Goal: Task Accomplishment & Management: Complete application form

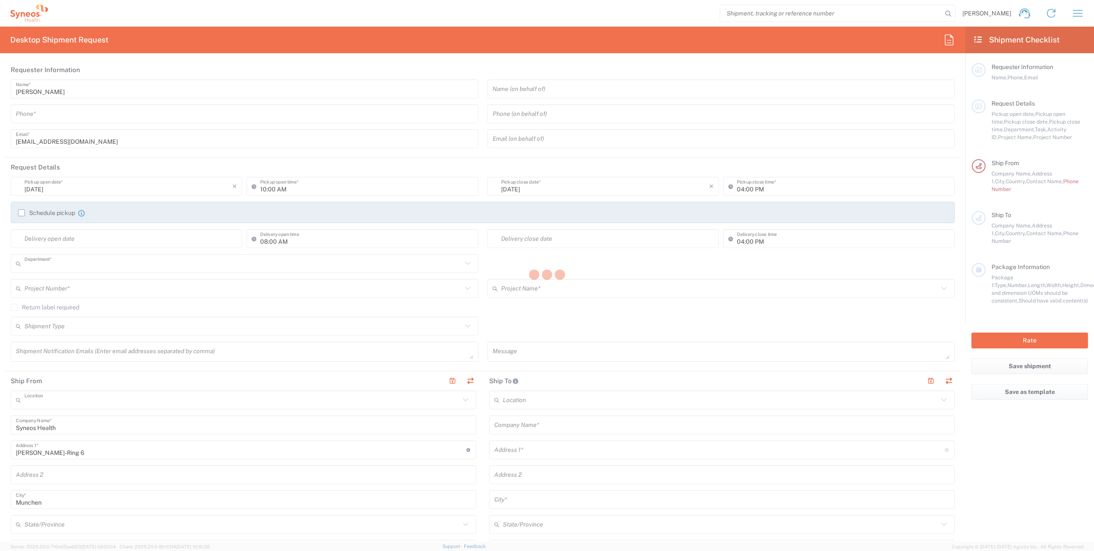
type input "8480"
type input "Syneos Health Germany GMBH"
type input "[GEOGRAPHIC_DATA]"
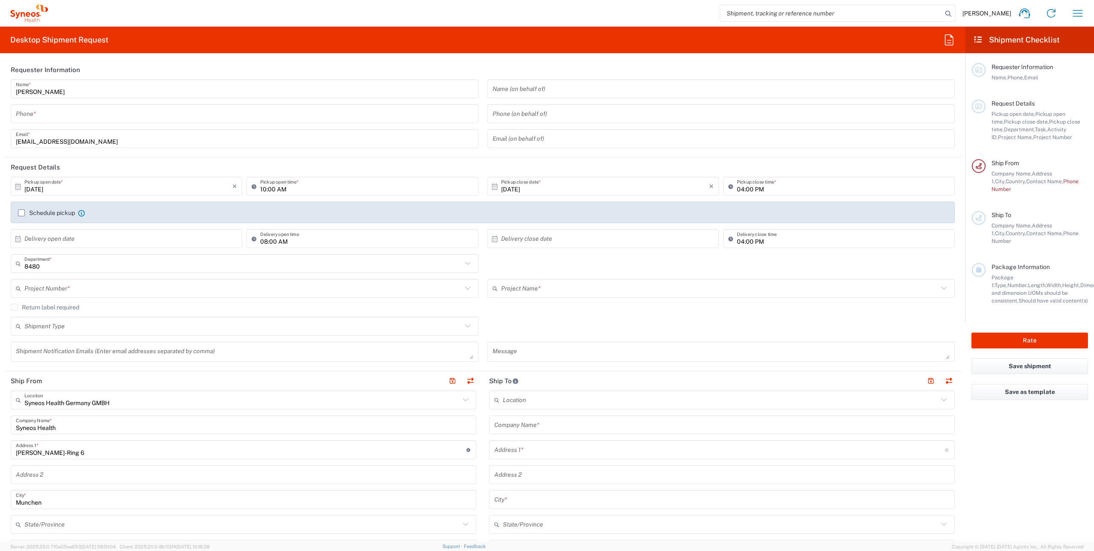
scroll to position [172, 0]
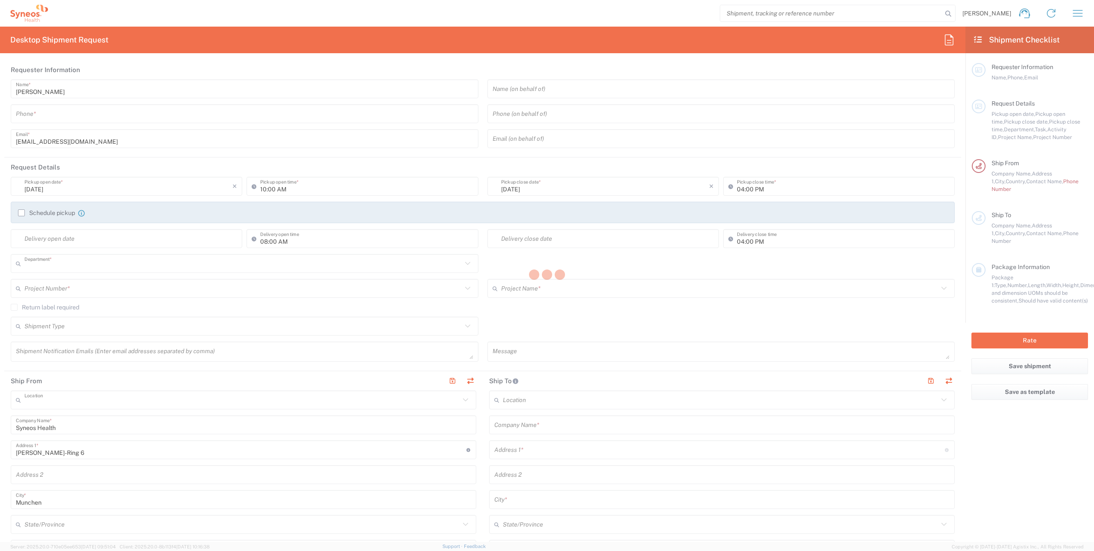
type input "8480"
type input "Syneos Health Germany GMBH"
type input "Germany"
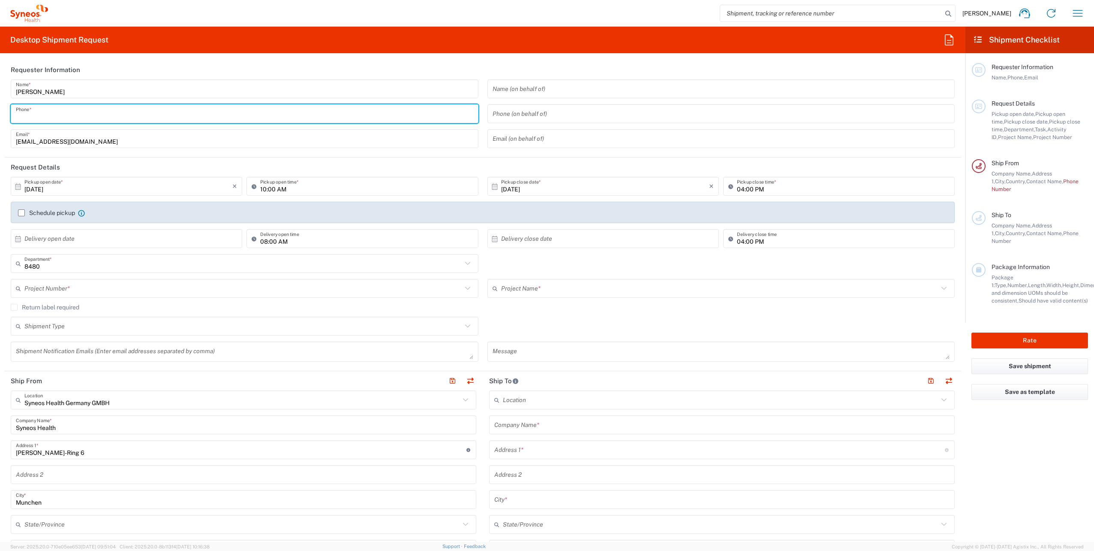
click at [91, 118] on input "tel" at bounding box center [245, 113] width 458 height 15
type input "01771457023"
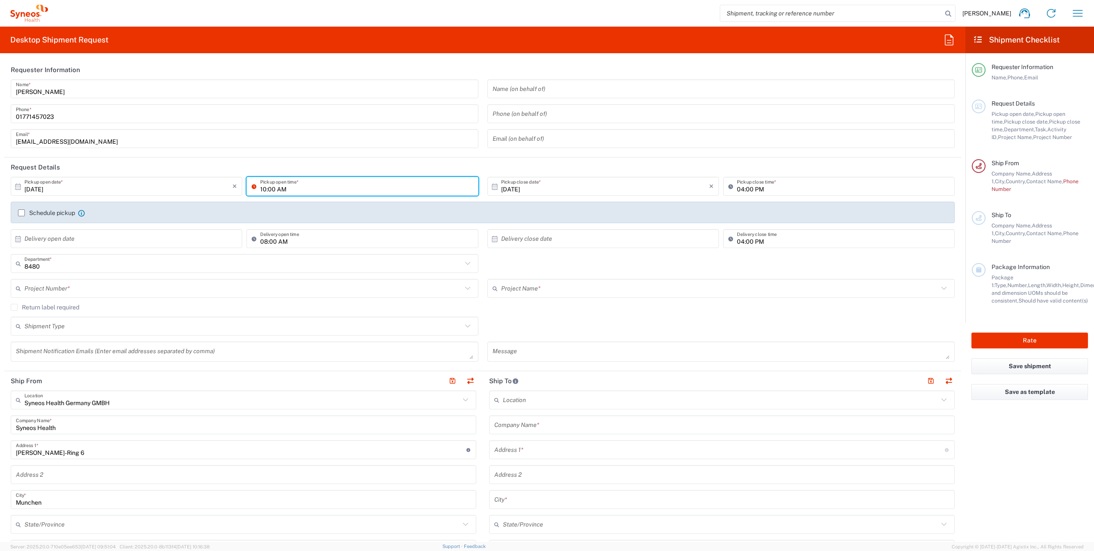
click at [371, 191] on input "10:00 AM" at bounding box center [366, 186] width 213 height 15
type input "11:00 AM"
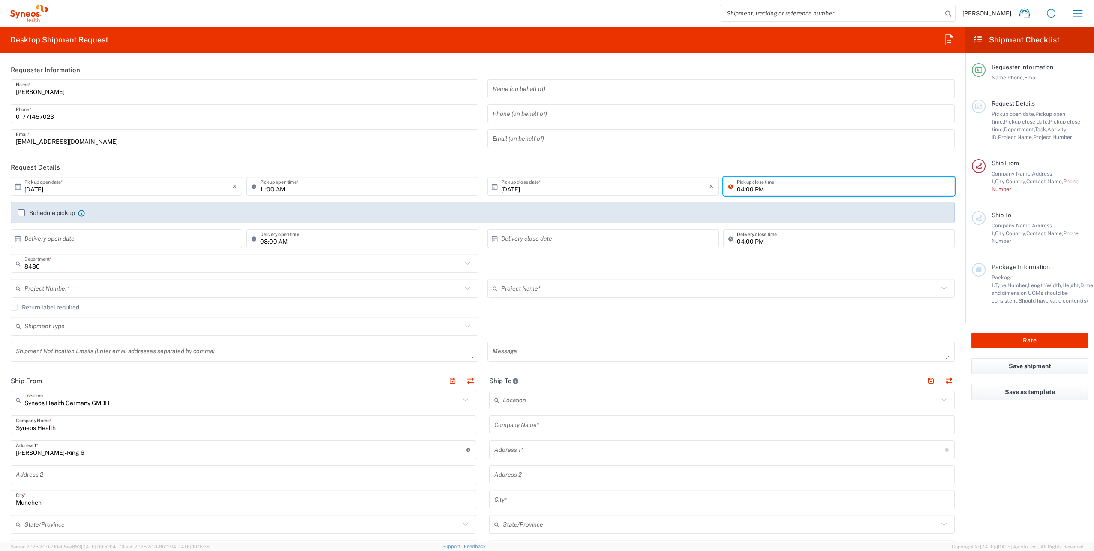
click at [737, 190] on input "04:00 PM" at bounding box center [843, 186] width 213 height 15
click at [697, 160] on header "Request Details" at bounding box center [482, 166] width 957 height 19
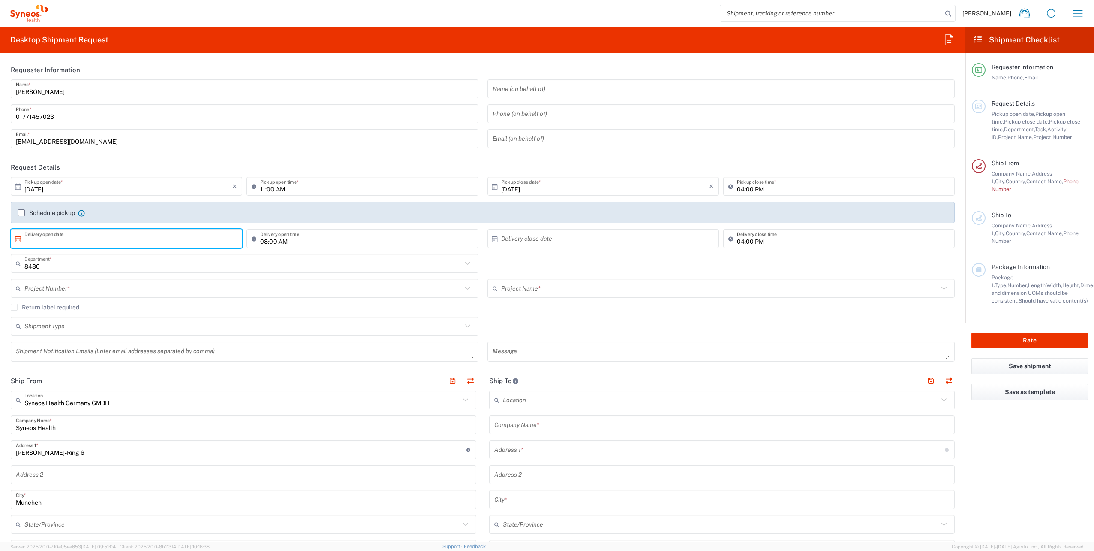
click at [48, 241] on input "text" at bounding box center [128, 238] width 208 height 15
click at [152, 280] on span "3" at bounding box center [152, 280] width 12 height 12
type input "10/03/2025"
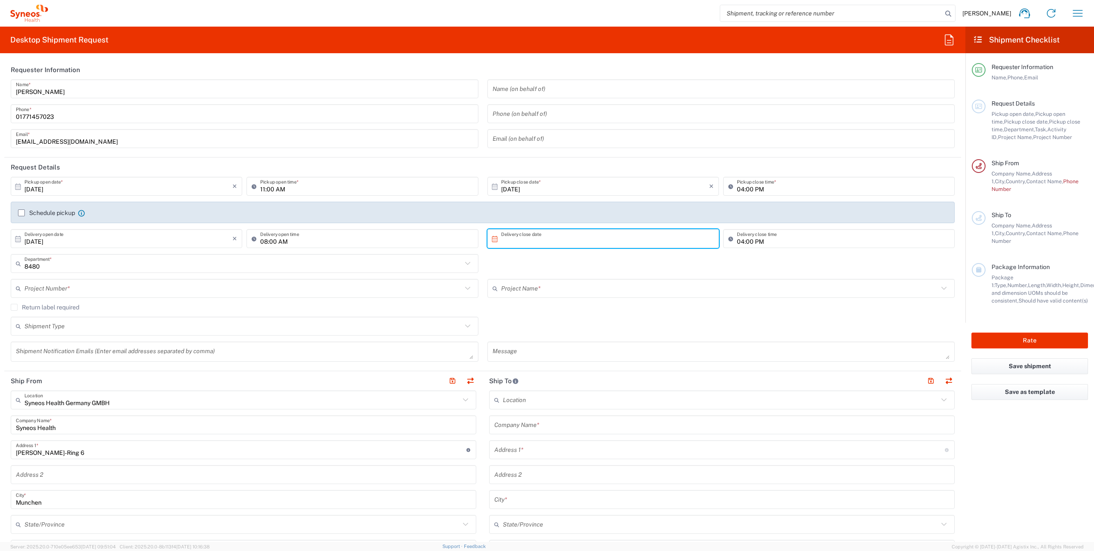
click at [554, 238] on input "text" at bounding box center [605, 238] width 208 height 15
click at [581, 293] on span "6" at bounding box center [576, 292] width 12 height 12
click at [543, 241] on input "10/06/2025" at bounding box center [605, 238] width 208 height 15
click at [520, 261] on div "8480 Department * 8480 3000 3100 3109 3110 3111 3112 3125 3130 3135 3136 3150 3…" at bounding box center [482, 266] width 953 height 25
click at [541, 242] on input "10/06/2025" at bounding box center [605, 238] width 208 height 15
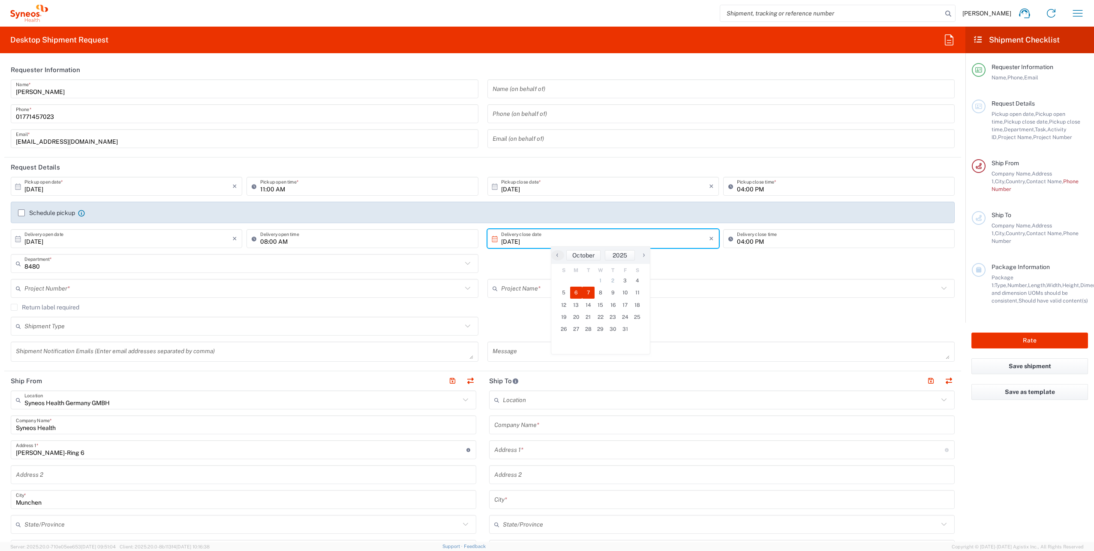
click at [591, 291] on span "7" at bounding box center [588, 292] width 12 height 12
type input "10/07/2025"
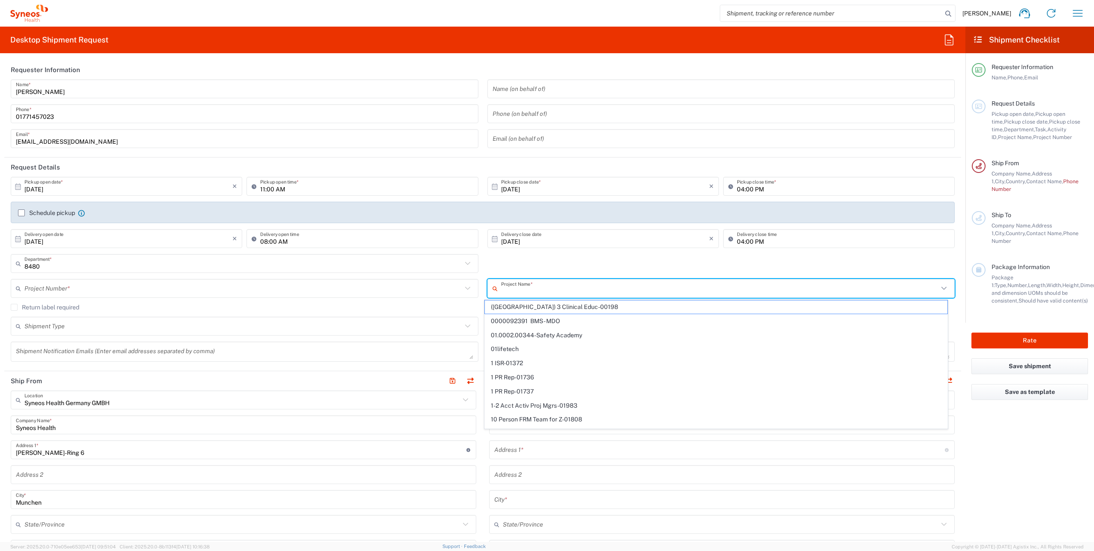
click at [506, 290] on input "text" at bounding box center [720, 288] width 438 height 15
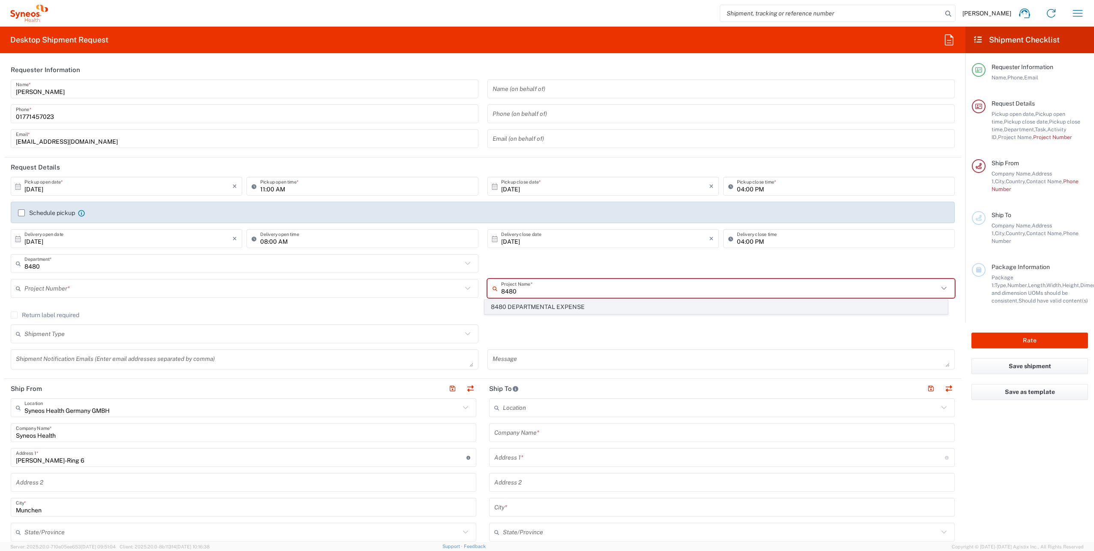
click at [515, 304] on span "8480 DEPARTMENTAL EXPENSE" at bounding box center [716, 306] width 463 height 13
type input "8480 DEPARTMENTAL EXPENSE"
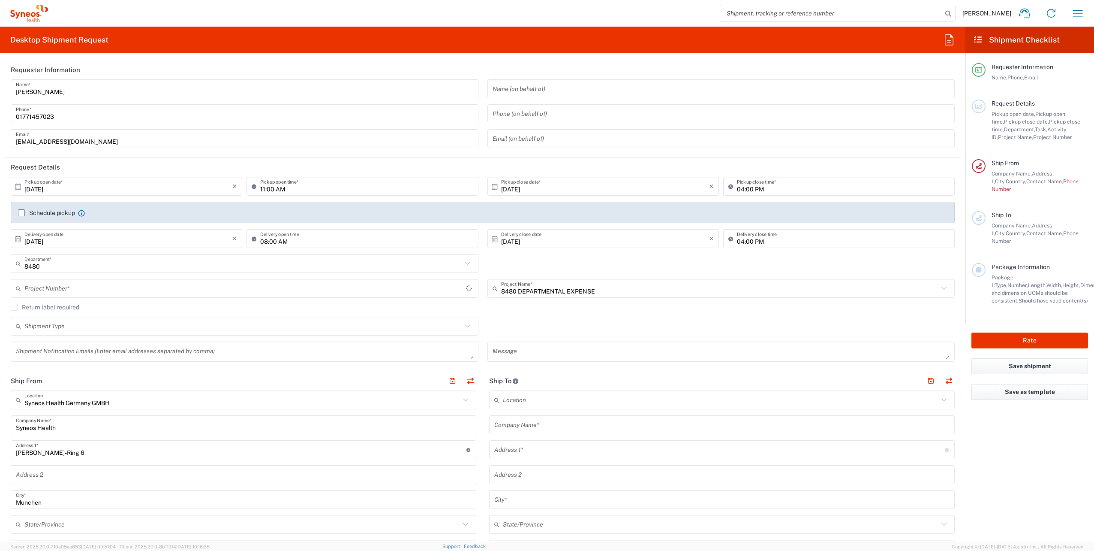
type input "8480 DEPARTMENTAL EXPENSE"
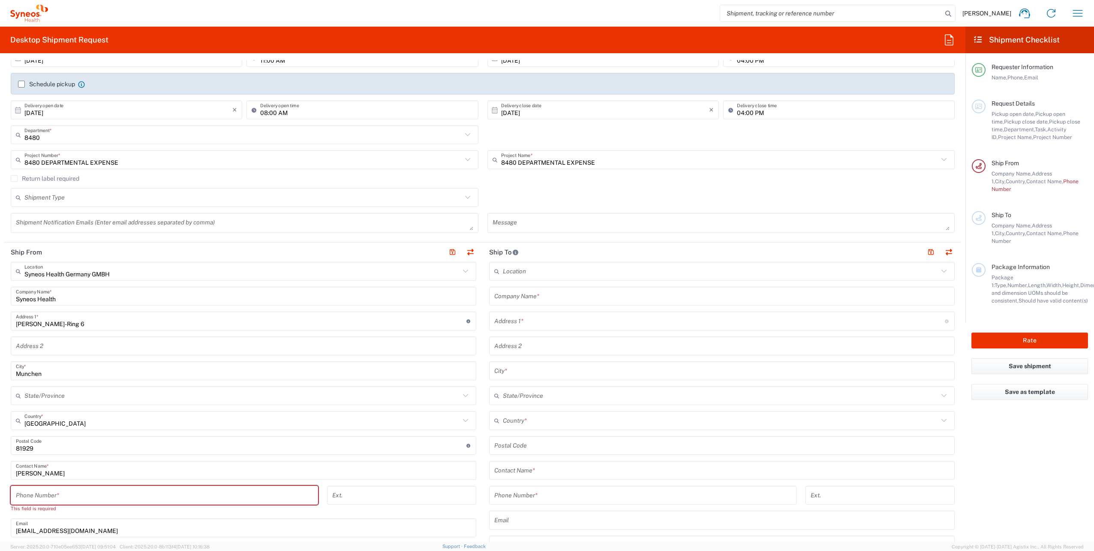
scroll to position [172, 0]
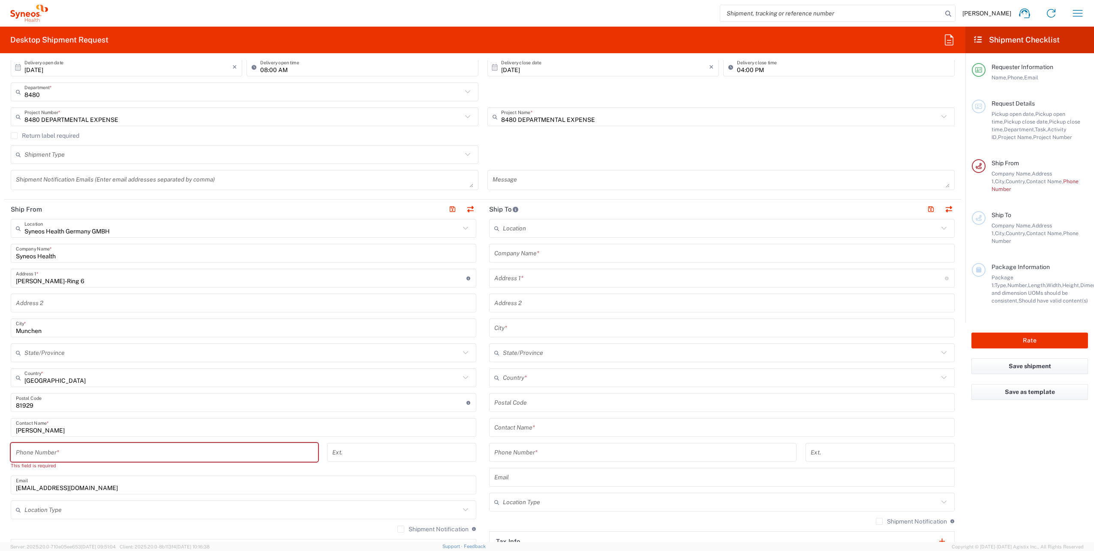
click at [70, 458] on input "tel" at bounding box center [164, 452] width 297 height 15
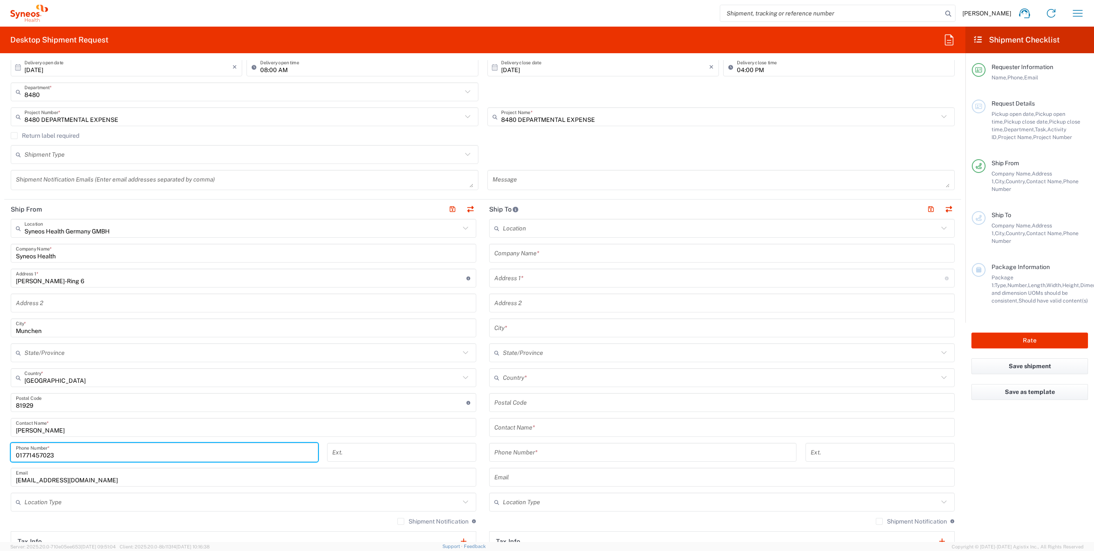
type input "01771457023"
drag, startPoint x: 3, startPoint y: 426, endPoint x: 23, endPoint y: 414, distance: 23.5
click at [3, 426] on form "Requester Information Thi Chu Name * 01771457023 Phone * thi.chu@syneoshealth.c…" at bounding box center [483, 301] width 966 height 482
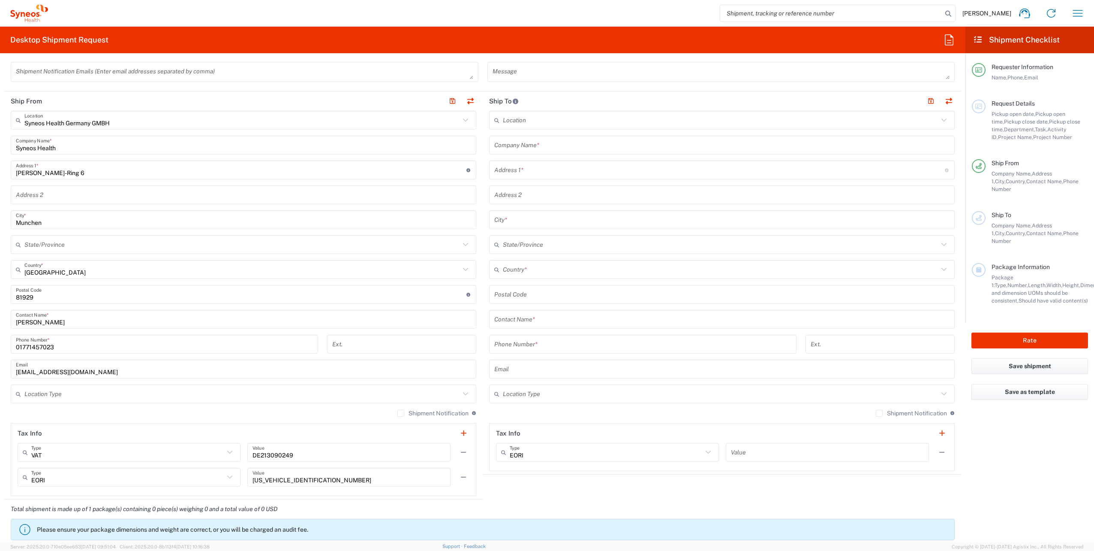
scroll to position [300, 0]
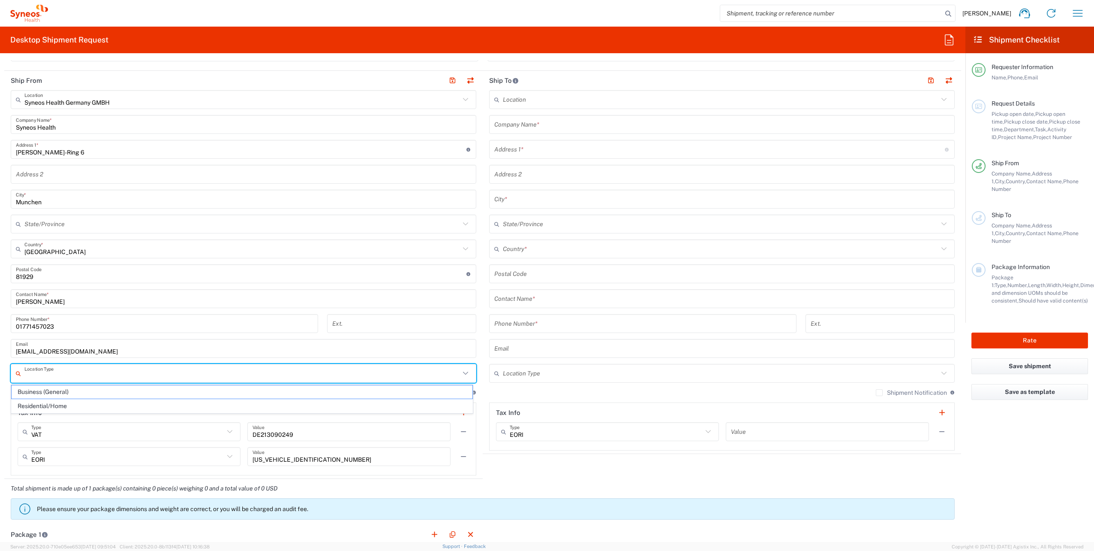
click at [75, 367] on input "text" at bounding box center [242, 373] width 436 height 15
click at [33, 392] on span "Business (General)" at bounding box center [242, 391] width 461 height 13
type input "Business (General)"
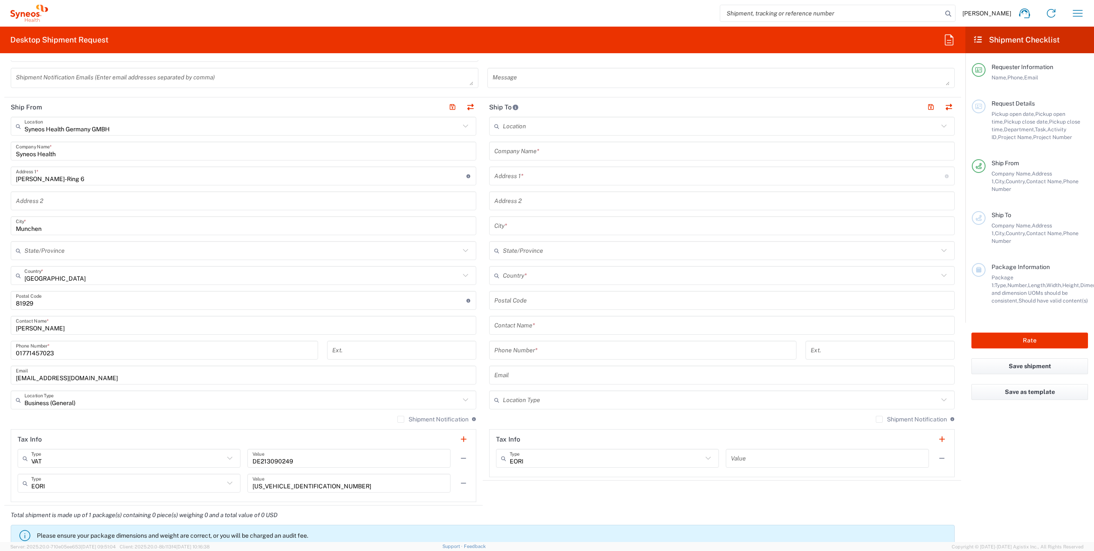
scroll to position [172, 0]
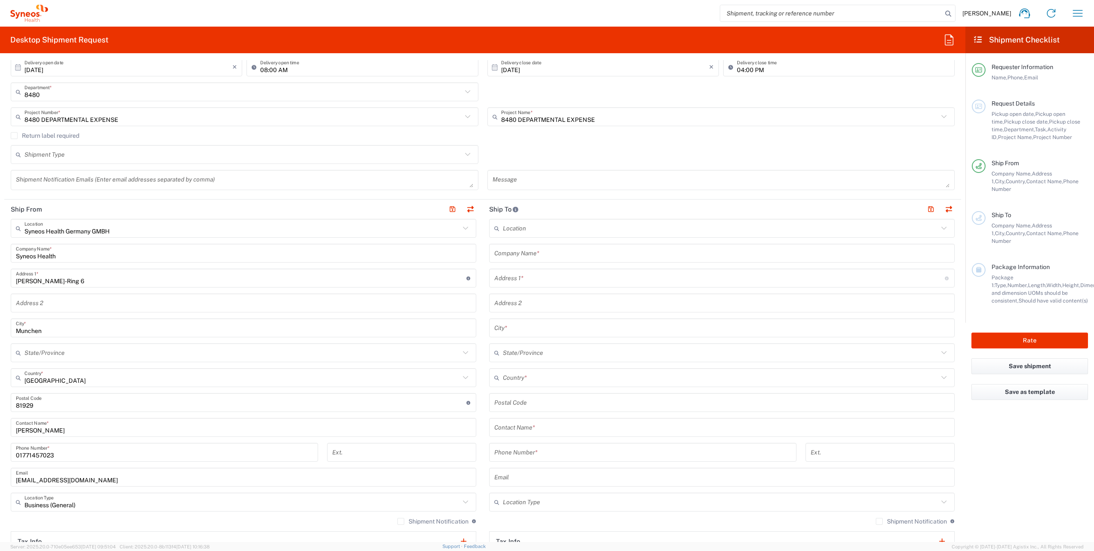
click at [546, 257] on input "text" at bounding box center [721, 253] width 455 height 15
drag, startPoint x: 954, startPoint y: 276, endPoint x: 855, endPoint y: 248, distance: 102.8
click at [954, 275] on main "Location Addison Whitney LLC-Morrisvile NC US Barcelona-Syneos Health BioSector…" at bounding box center [722, 403] width 479 height 368
click at [545, 253] on input "text" at bounding box center [721, 253] width 455 height 15
paste input "Ralf Waibel"
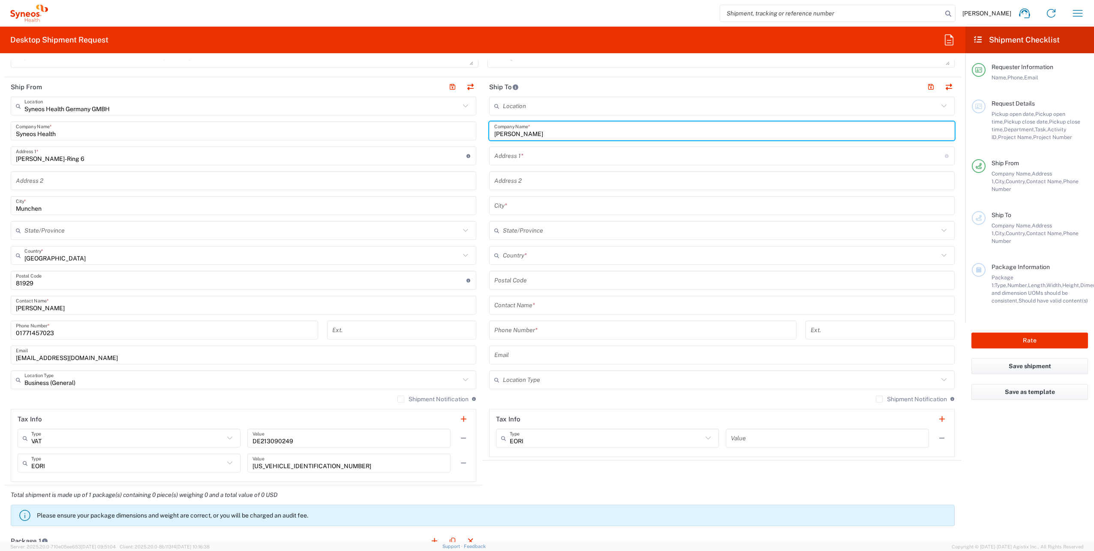
scroll to position [300, 0]
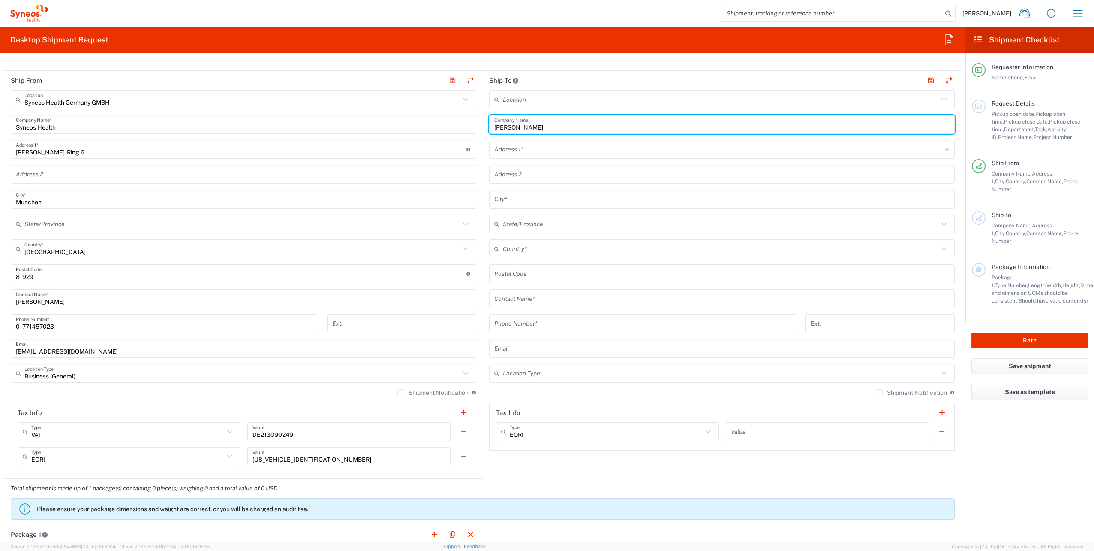
type input "Ralf Waibel"
click at [529, 371] on input "text" at bounding box center [721, 373] width 436 height 15
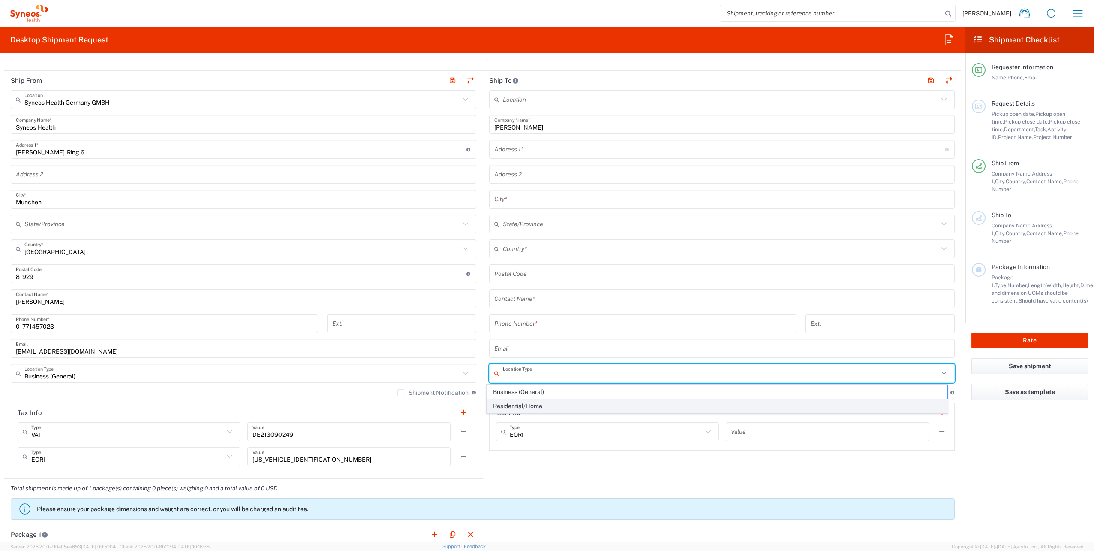
click at [509, 405] on span "Residential/Home" at bounding box center [717, 405] width 461 height 13
type input "Residential/Home"
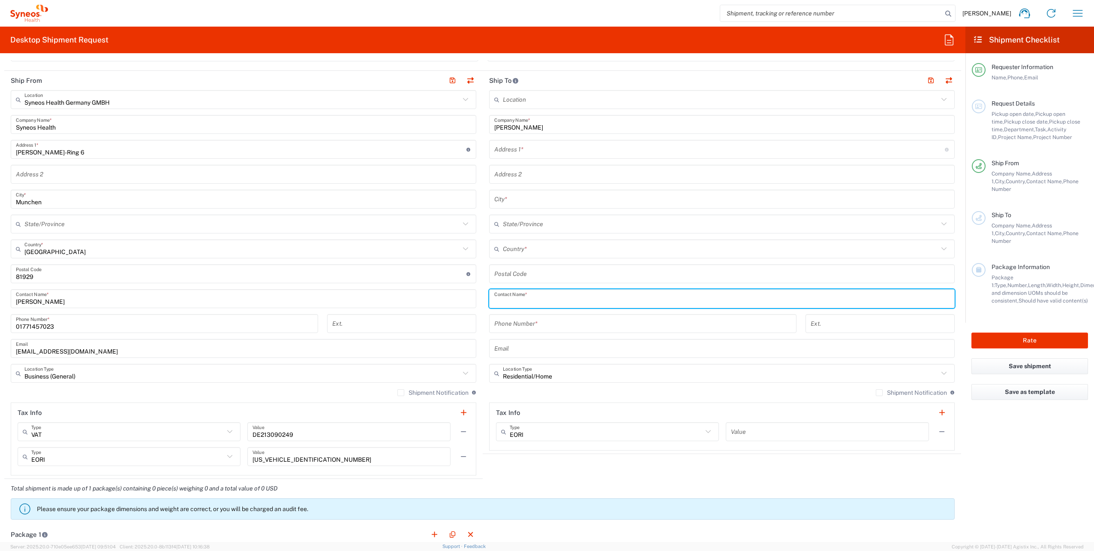
click at [540, 295] on input "text" at bounding box center [721, 298] width 455 height 15
paste input "Ralf Waibel"
type input "Ralf Waibel"
click at [532, 331] on input "tel" at bounding box center [642, 323] width 297 height 15
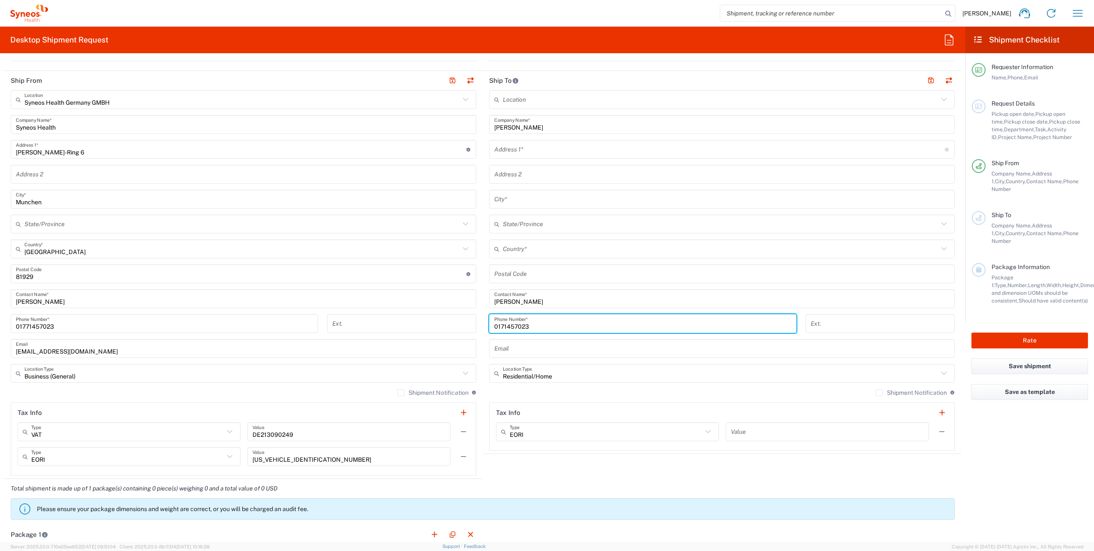
click at [500, 328] on input "0171457023" at bounding box center [642, 323] width 297 height 15
type input "01771457023"
drag, startPoint x: 893, startPoint y: 223, endPoint x: 737, endPoint y: 205, distance: 157.2
click at [893, 223] on input "text" at bounding box center [721, 224] width 436 height 15
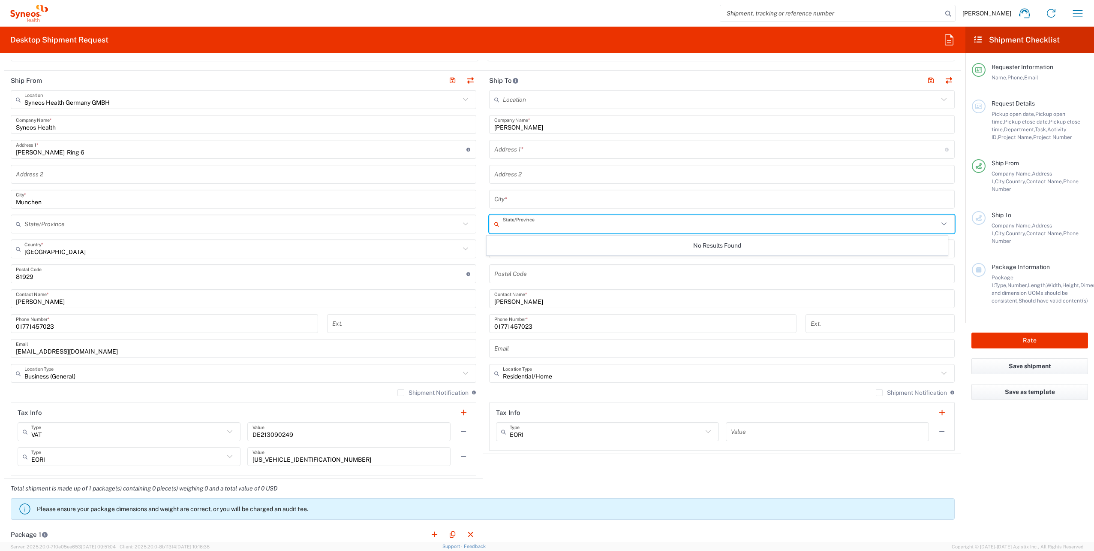
click at [528, 149] on input "text" at bounding box center [719, 149] width 451 height 15
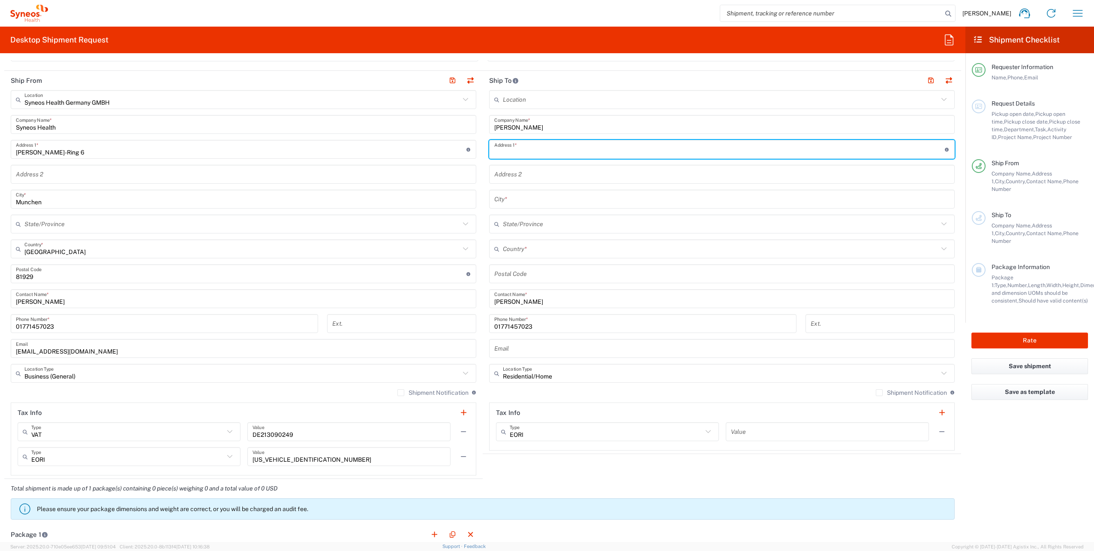
paste input "Am Schlosspark 2 Top 231"
type input "Am Schlosspark 2 Top 231"
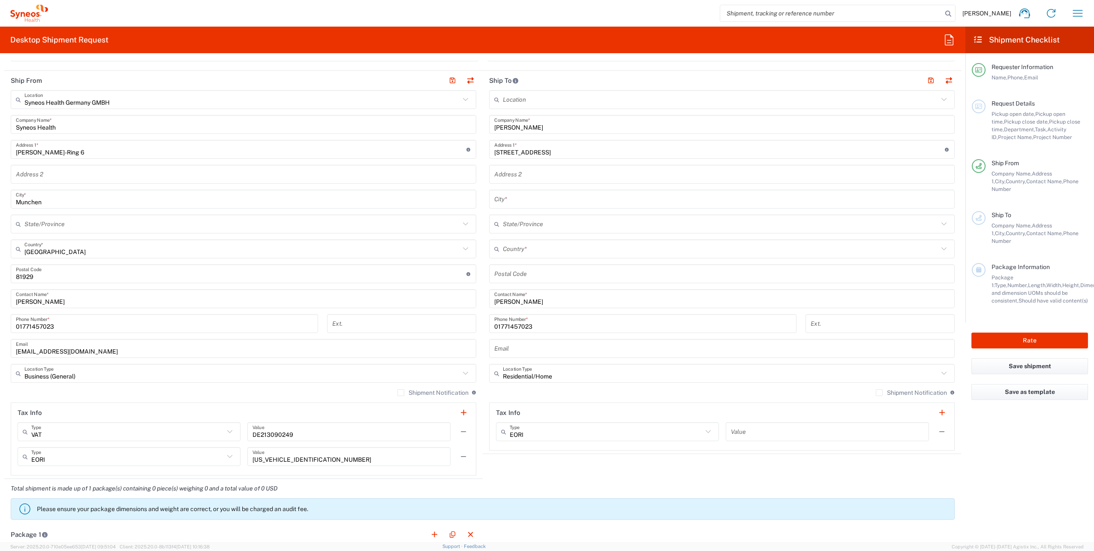
click at [958, 191] on form "Requester Information Thi Chu Name * 01771457023 Phone * thi.chu@syneoshealth.c…" at bounding box center [483, 301] width 966 height 482
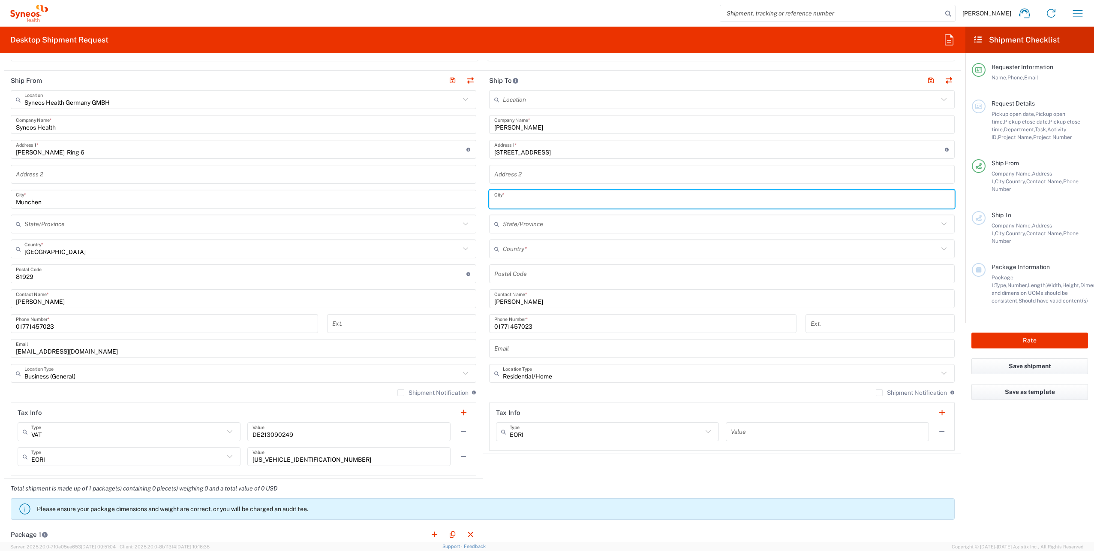
click at [504, 199] on input "text" at bounding box center [721, 199] width 455 height 15
paste input "4813 Altmünster"
drag, startPoint x: 507, startPoint y: 202, endPoint x: 486, endPoint y: 205, distance: 21.3
click at [489, 205] on div "4813 Altmünster City *" at bounding box center [722, 199] width 466 height 19
type input "Altmünster"
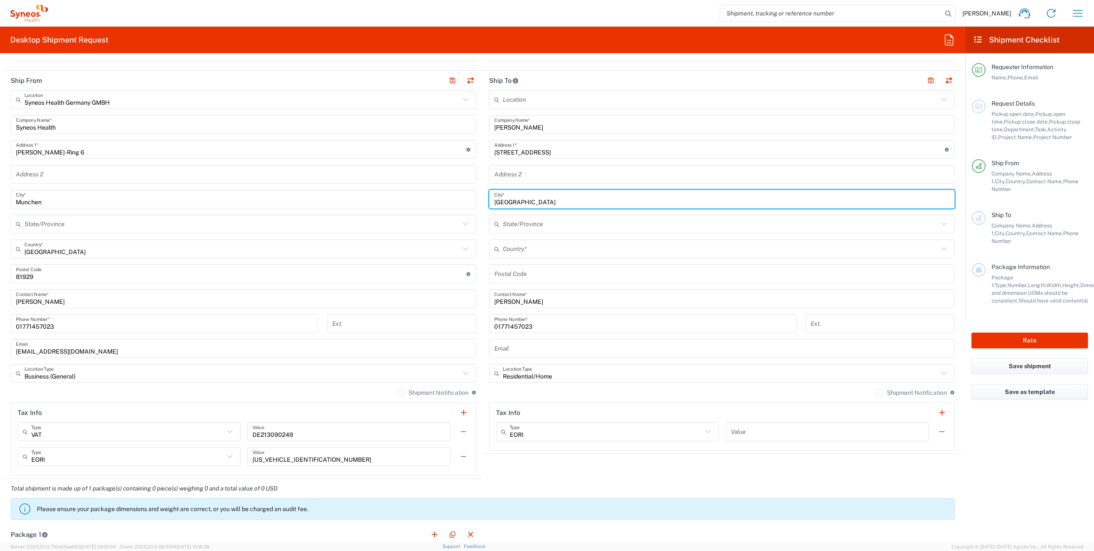
click at [522, 251] on input "text" at bounding box center [721, 248] width 436 height 15
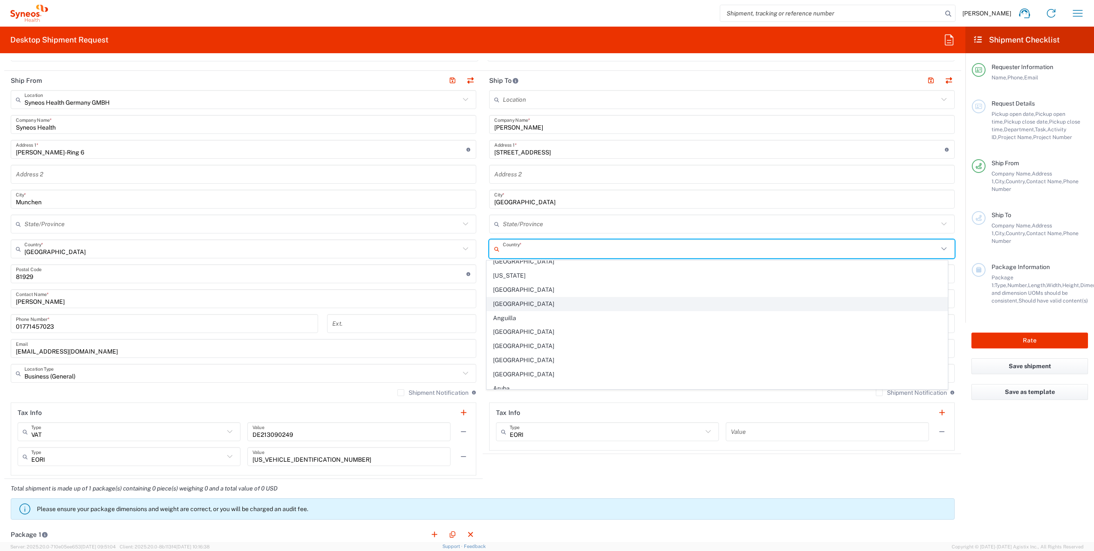
scroll to position [86, 0]
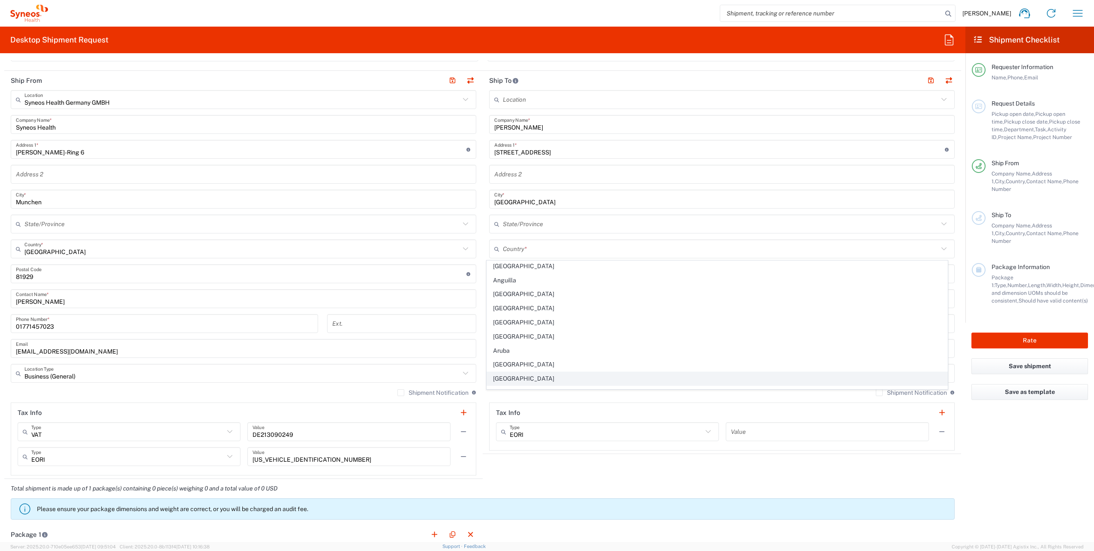
click at [510, 377] on span "Austria" at bounding box center [717, 378] width 461 height 13
type input "Austria"
type input "Sender/Shipper"
type input "Delivery Duty Paid"
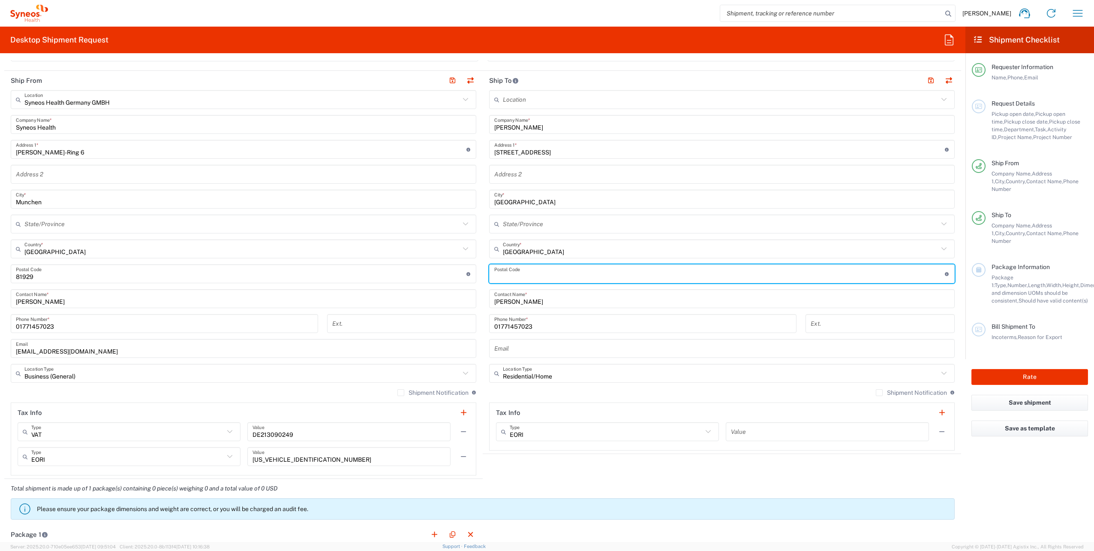
click at [521, 271] on input "undefined" at bounding box center [719, 273] width 451 height 15
paste input "4813"
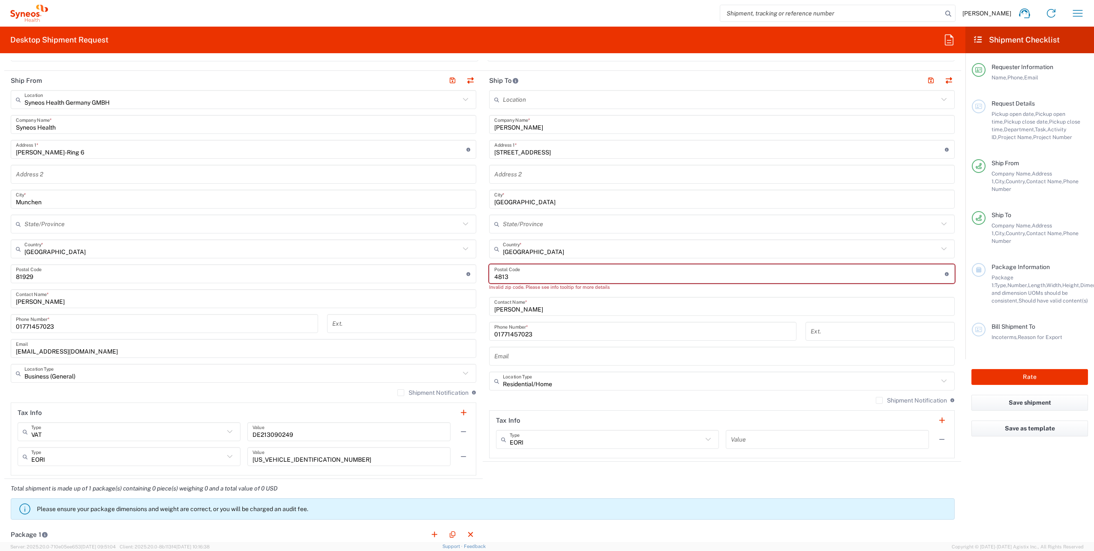
click at [628, 288] on div "Invalid zip code. Please see info tooltip for more details" at bounding box center [722, 287] width 466 height 8
click at [526, 273] on input "undefined" at bounding box center [719, 273] width 451 height 15
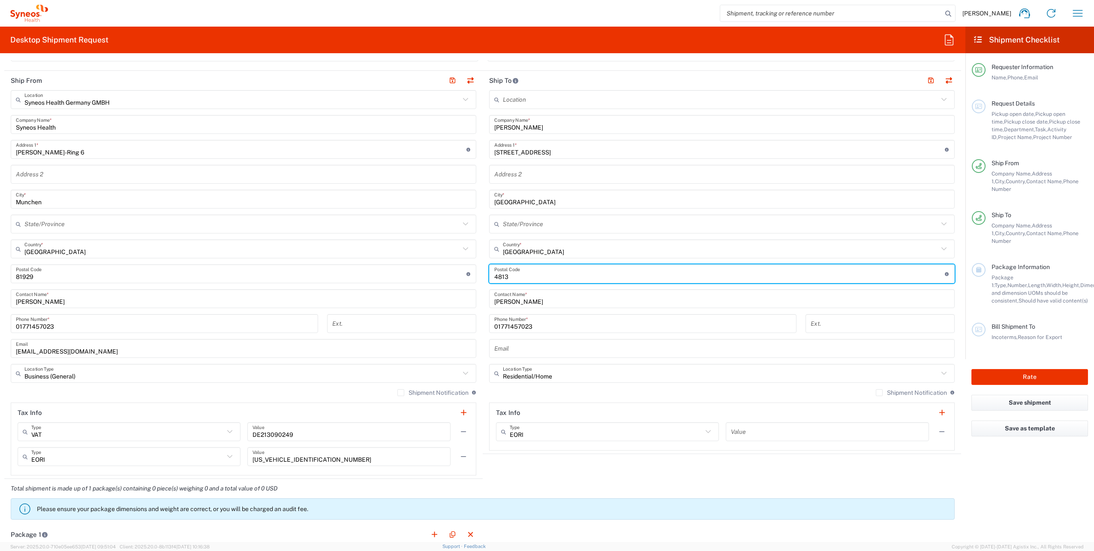
type input "4813"
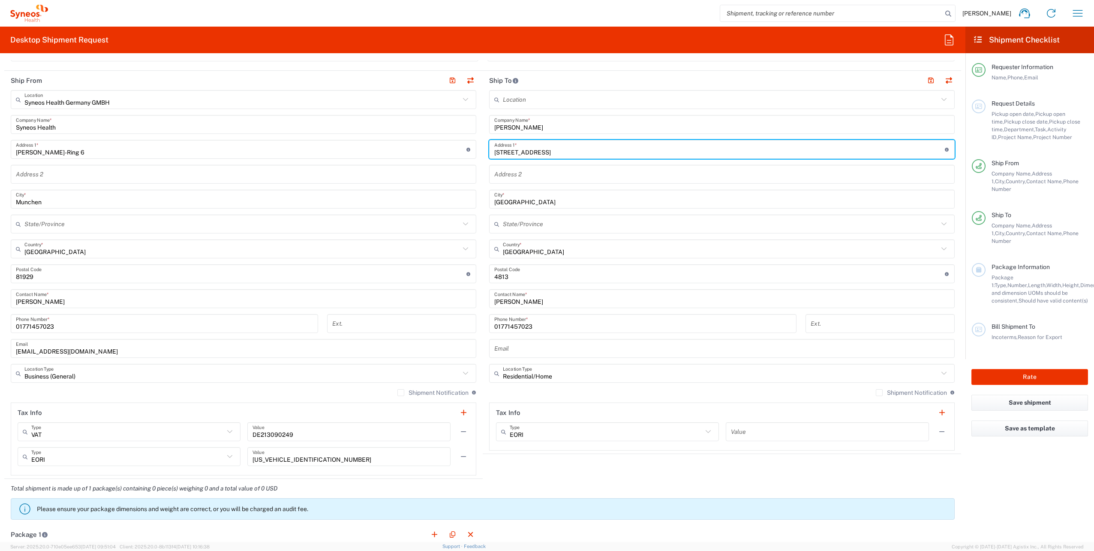
drag, startPoint x: 543, startPoint y: 150, endPoint x: 567, endPoint y: 150, distance: 24.0
click at [567, 150] on input "Am Schlosspark 2 Top 231" at bounding box center [719, 149] width 451 height 15
type input "Am Schlosspark 2"
click at [508, 177] on input "text" at bounding box center [721, 174] width 455 height 15
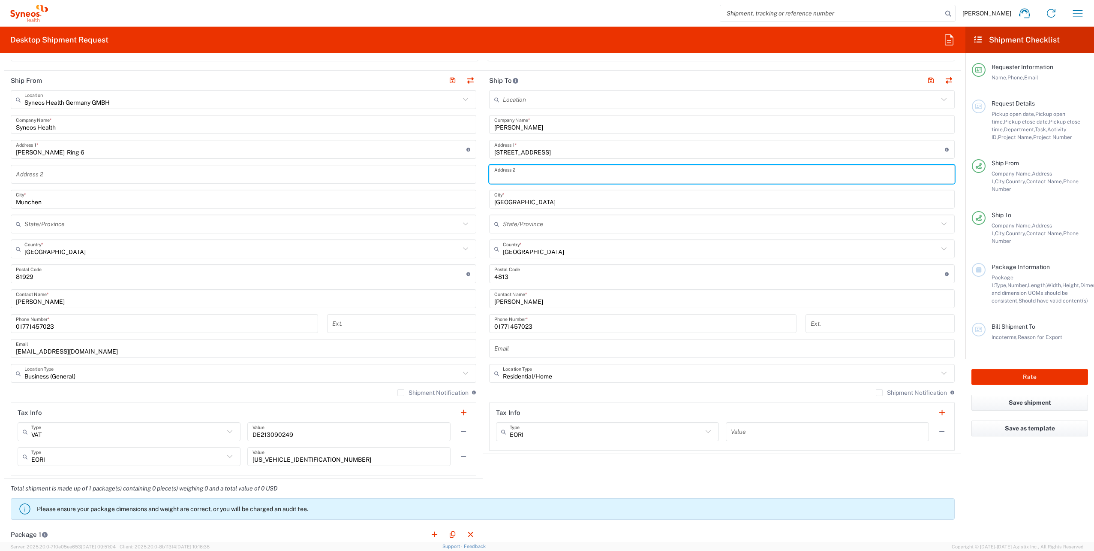
paste input "Top 231"
type input "Top 231"
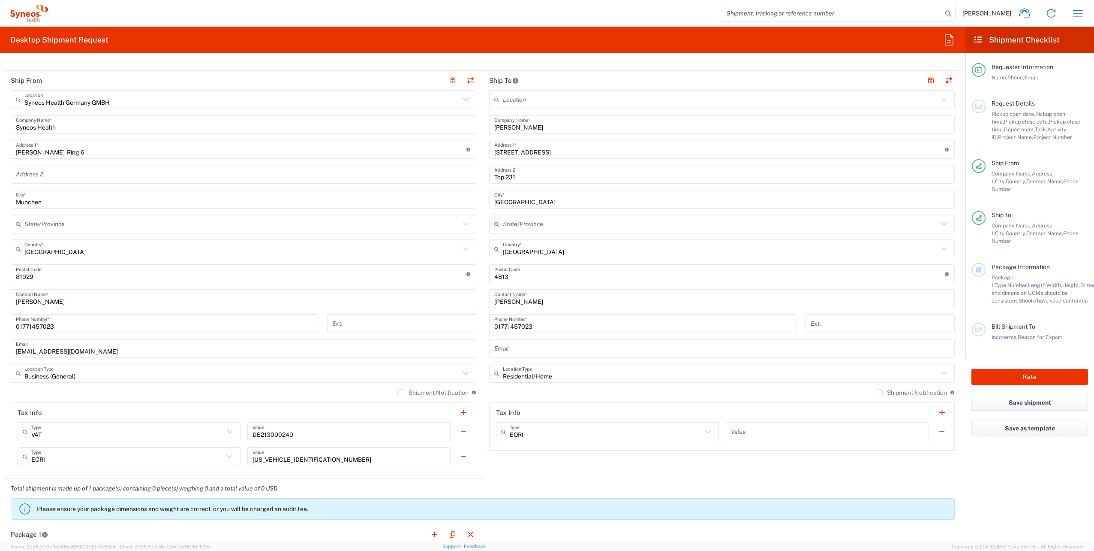
click at [559, 79] on header "Ship To" at bounding box center [722, 80] width 479 height 19
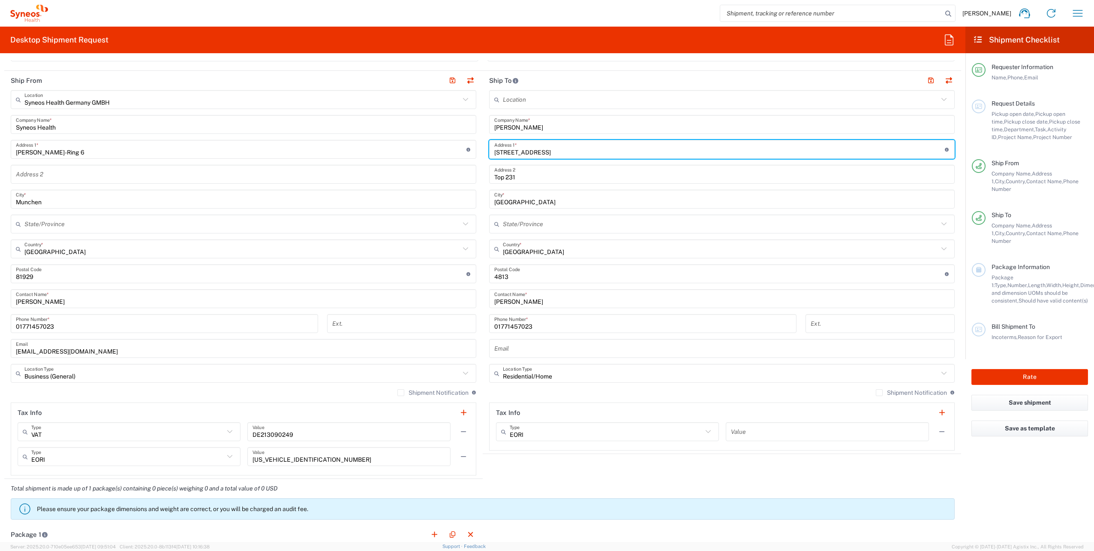
drag, startPoint x: 548, startPoint y: 151, endPoint x: 482, endPoint y: 152, distance: 66.0
click at [483, 152] on main "Location Addison Whitney LLC-Morrisvile NC US Barcelona-Syneos Health BioSector…" at bounding box center [722, 270] width 479 height 360
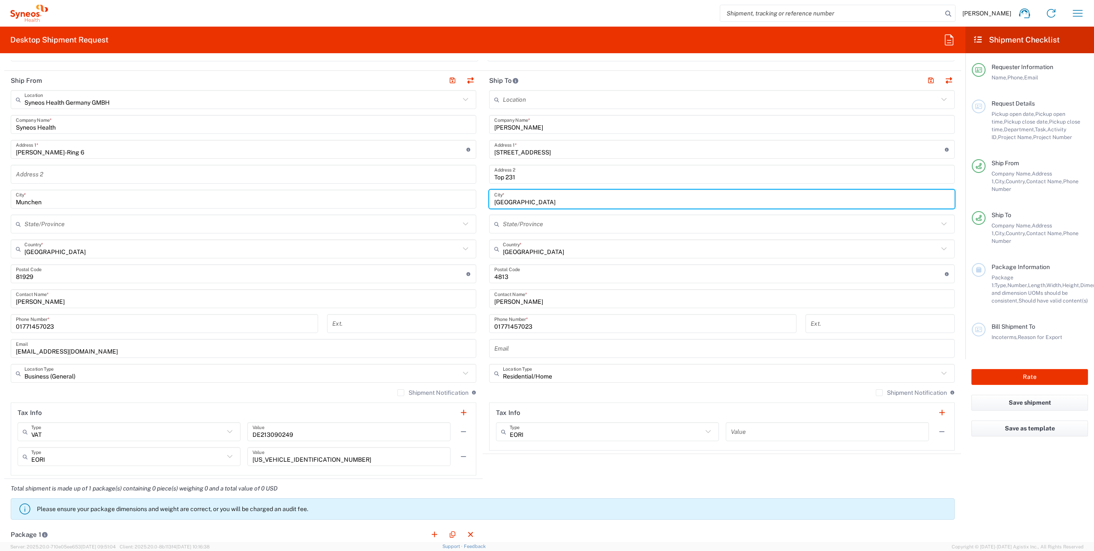
click at [507, 200] on input "Altmünster" at bounding box center [721, 199] width 455 height 15
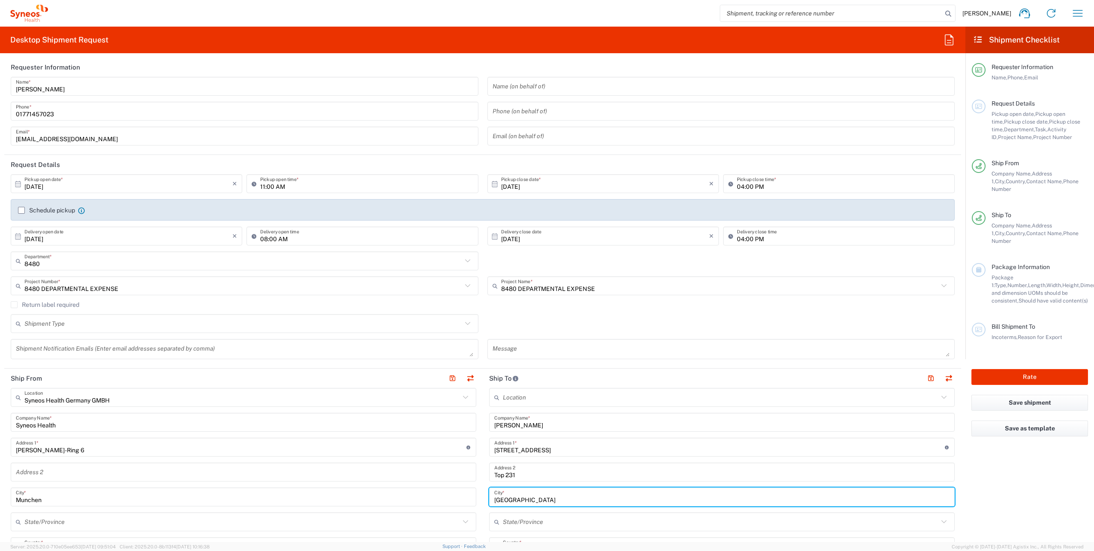
scroll to position [0, 0]
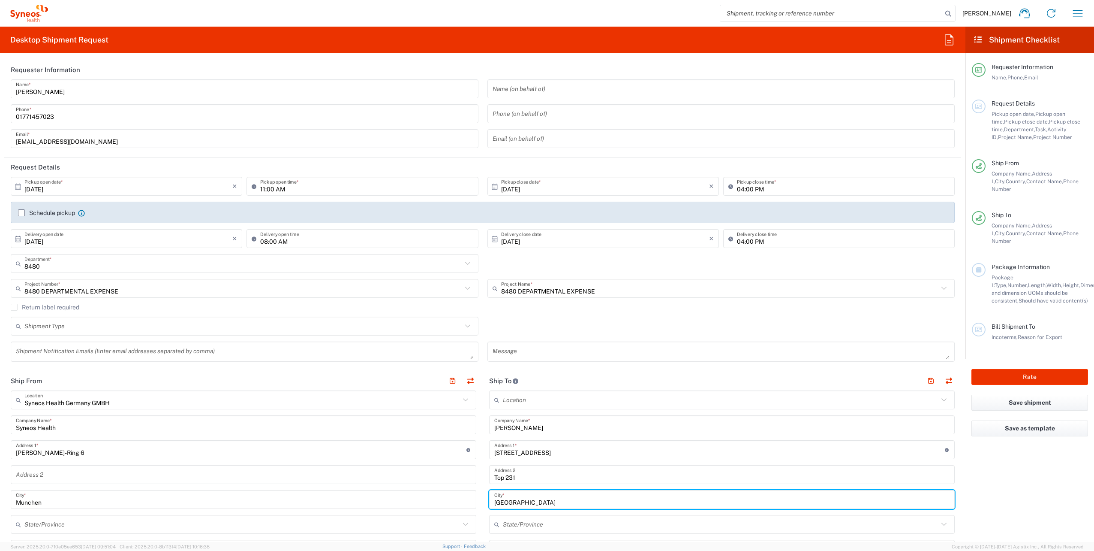
click at [184, 66] on header "Requester Information" at bounding box center [482, 69] width 957 height 19
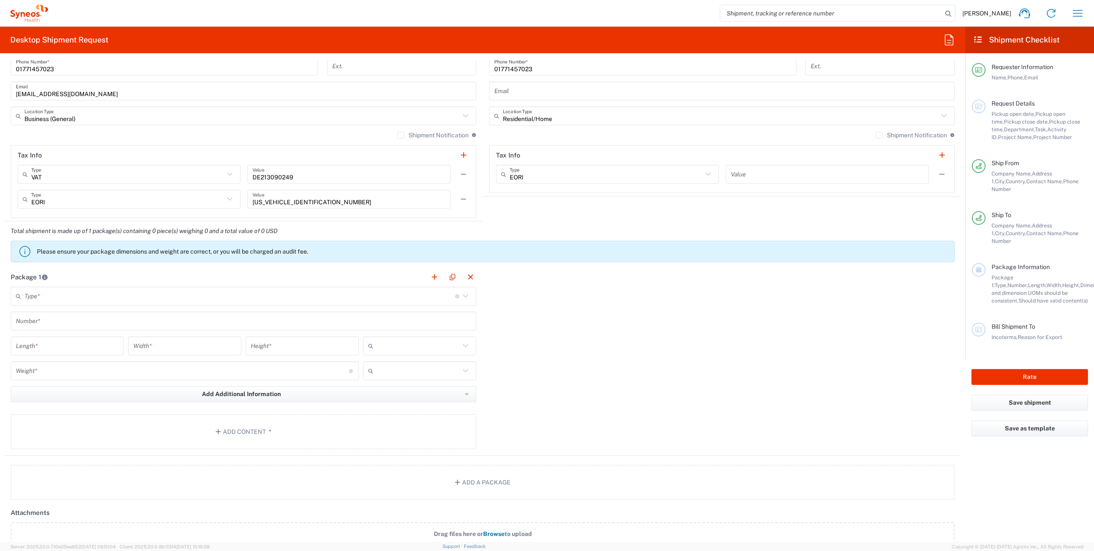
scroll to position [600, 0]
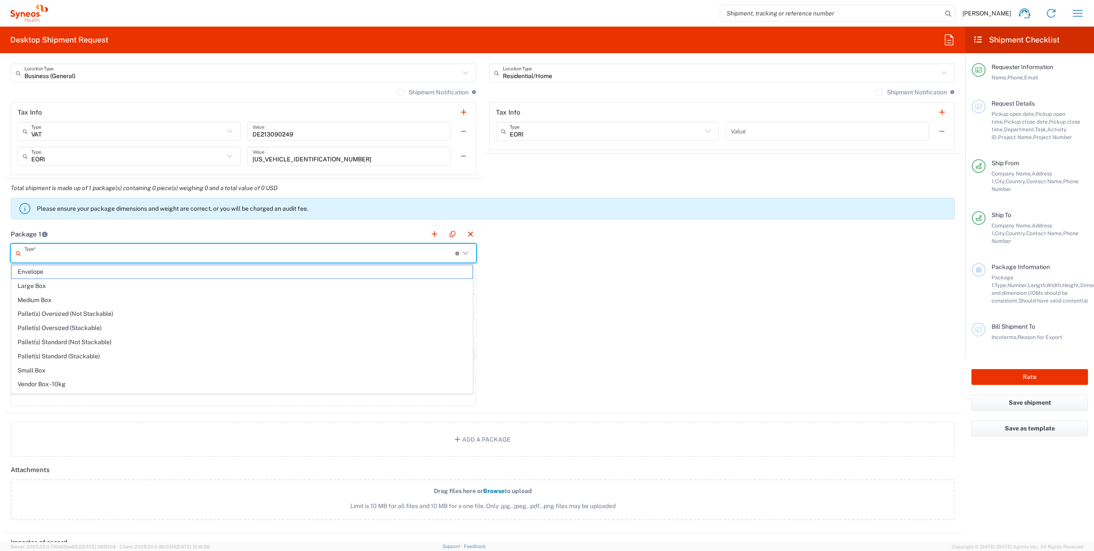
click at [349, 255] on input "text" at bounding box center [239, 253] width 431 height 15
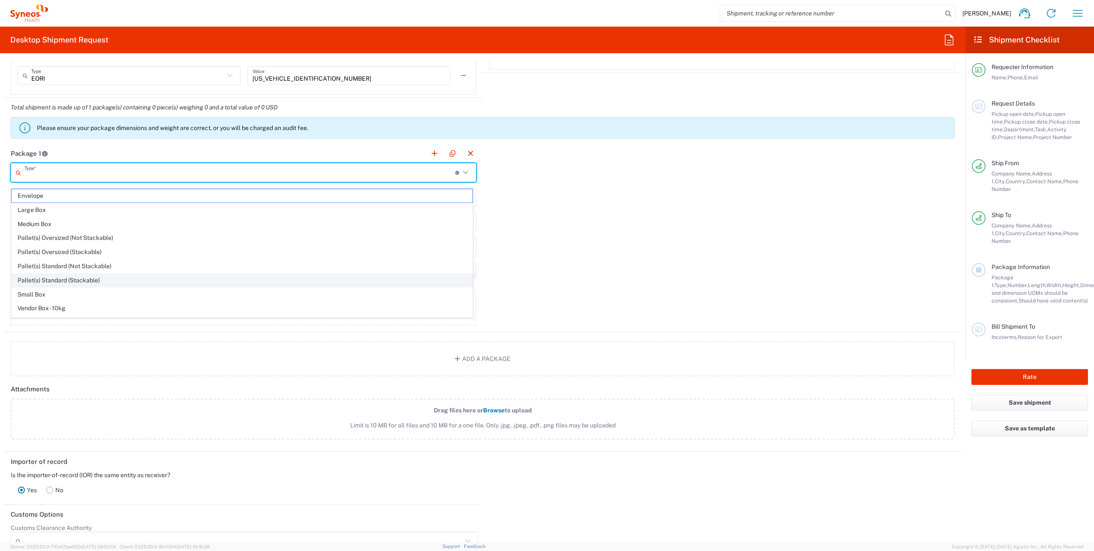
scroll to position [686, 0]
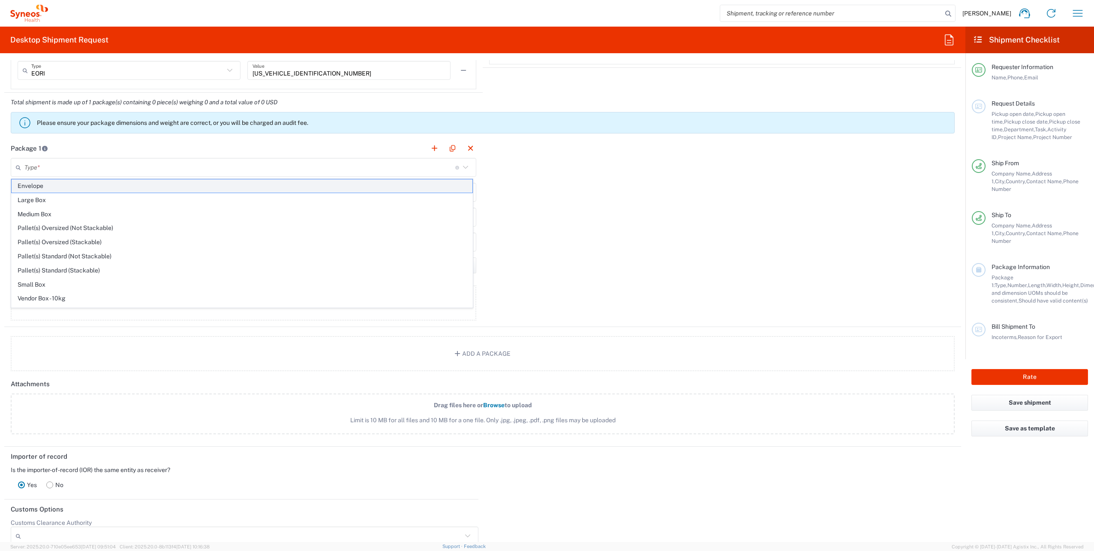
click at [51, 191] on span "Envelope" at bounding box center [242, 185] width 461 height 13
type input "Envelope"
type input "1"
type input "9.5"
type input "12.5"
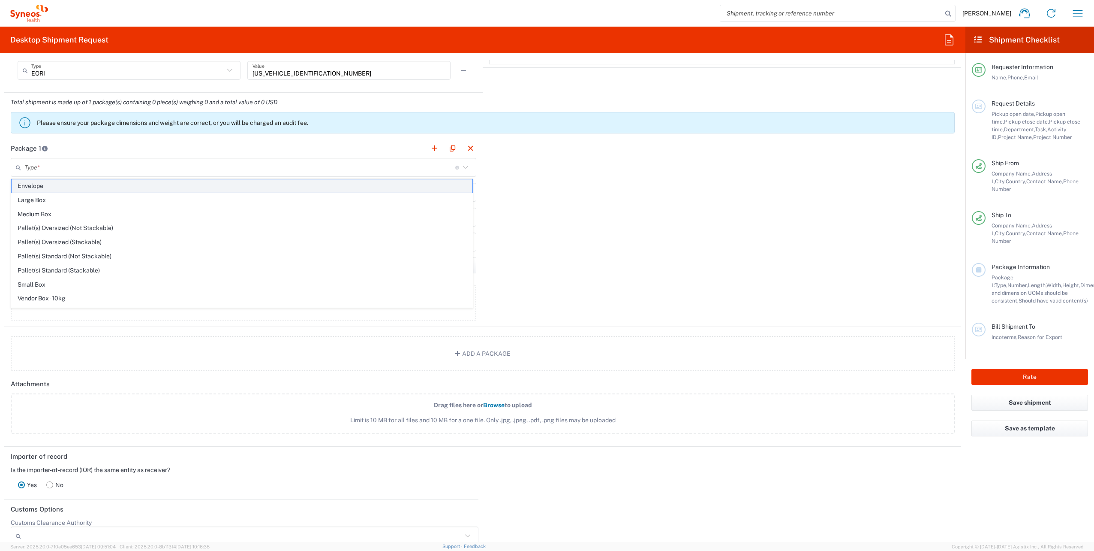
type input "0.25"
type input "in"
type input "0.45"
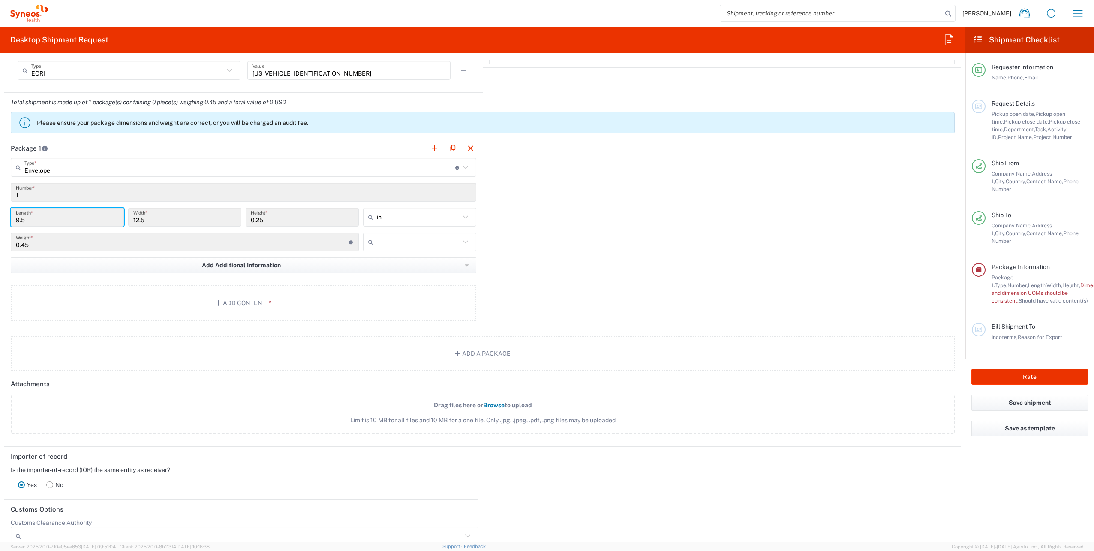
click at [56, 217] on input "9.5" at bounding box center [67, 217] width 103 height 15
click at [54, 217] on input "9.5" at bounding box center [67, 217] width 103 height 15
drag, startPoint x: 47, startPoint y: 217, endPoint x: 1, endPoint y: 218, distance: 45.9
click at [1, 218] on form "Requester Information Thi Chu Name * 01771457023 Phone * thi.chu@syneoshealth.c…" at bounding box center [483, 301] width 966 height 482
drag, startPoint x: 1, startPoint y: 218, endPoint x: 39, endPoint y: 218, distance: 37.7
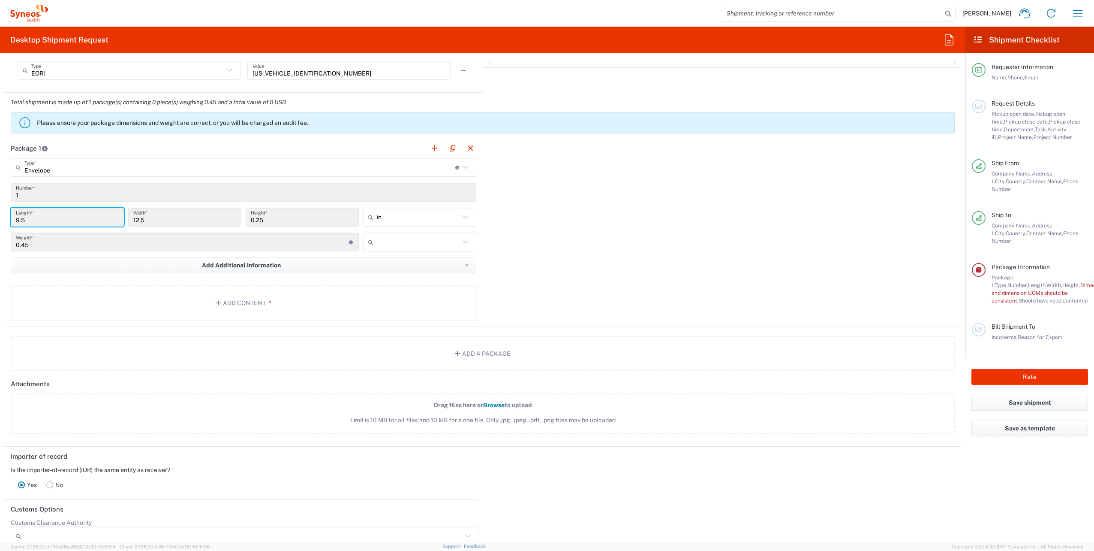
click at [40, 217] on input "9.5" at bounding box center [67, 217] width 103 height 15
drag, startPoint x: 30, startPoint y: 223, endPoint x: 9, endPoint y: 221, distance: 21.1
click at [9, 221] on div "9.5 Length *" at bounding box center [68, 220] width 118 height 25
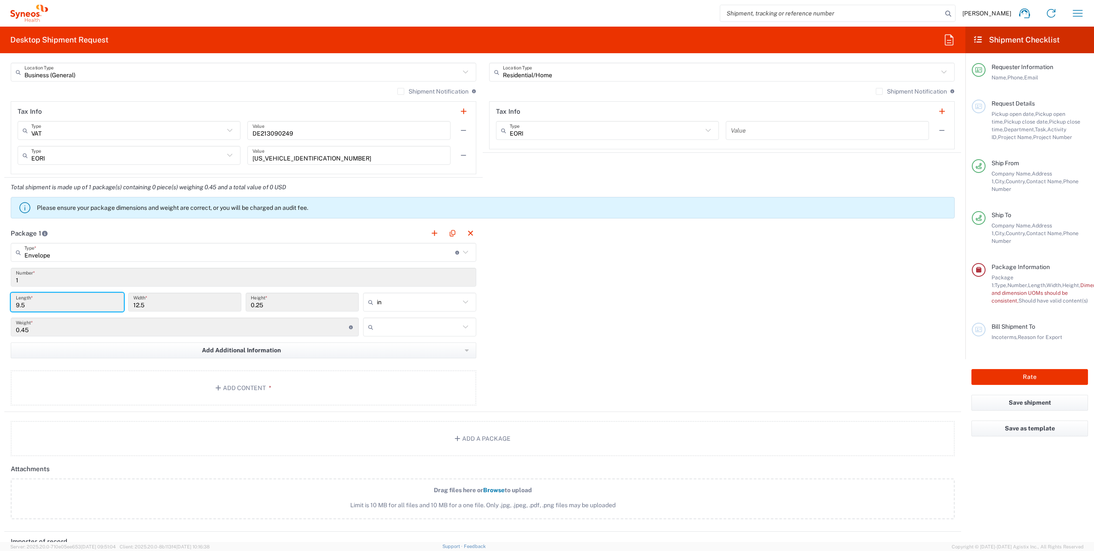
scroll to position [600, 0]
click at [19, 306] on input "9.5" at bounding box center [67, 302] width 103 height 15
click at [405, 304] on input "text" at bounding box center [418, 303] width 83 height 14
click at [389, 335] on span "cm" at bounding box center [417, 335] width 111 height 13
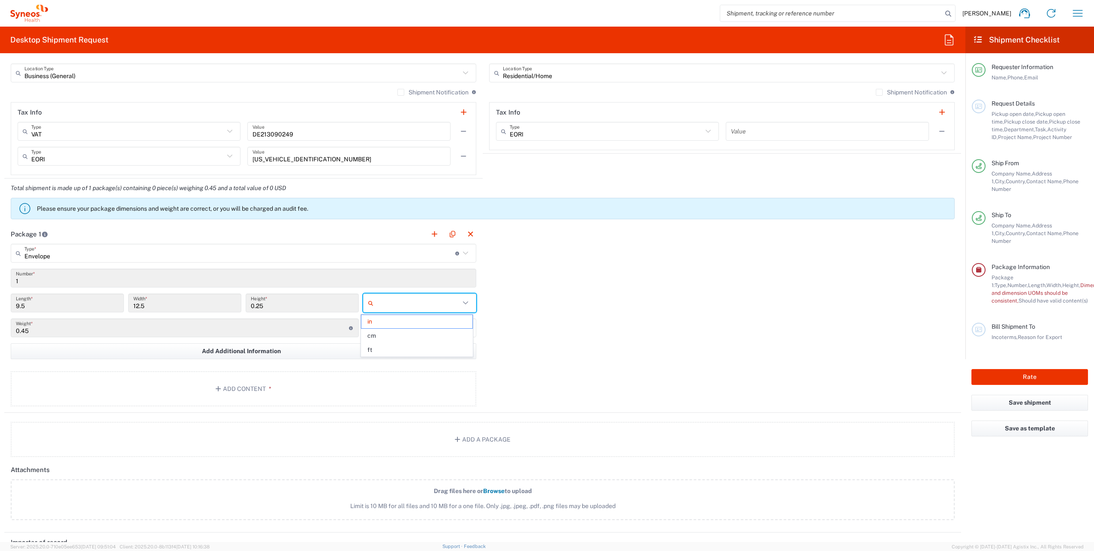
type input "24.13"
type input "31.75"
type input "0.64"
type input "cm"
drag, startPoint x: 51, startPoint y: 304, endPoint x: 12, endPoint y: 307, distance: 39.9
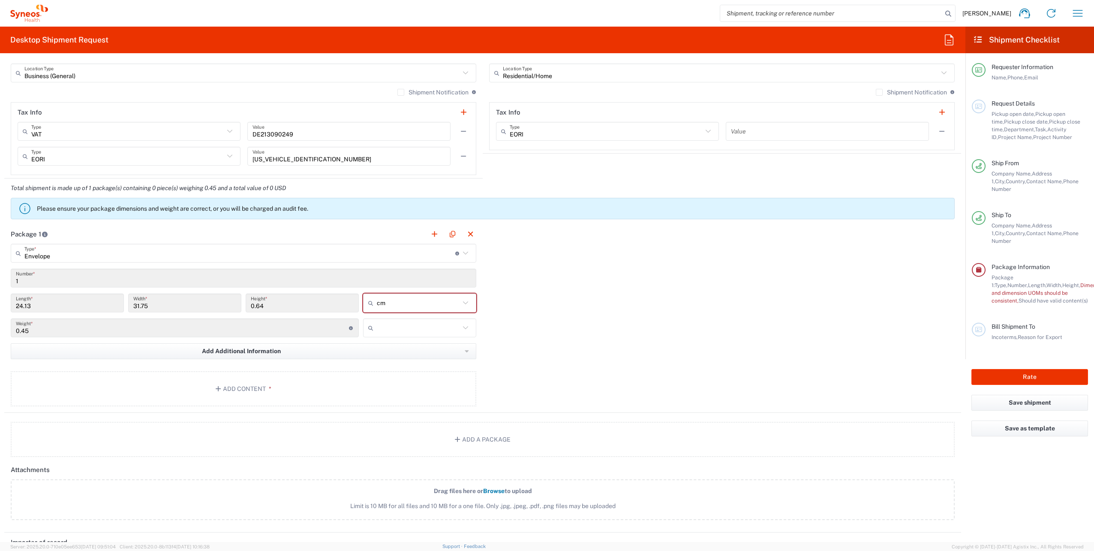
click at [12, 307] on div "24.13 Length *" at bounding box center [67, 302] width 113 height 19
drag, startPoint x: 12, startPoint y: 307, endPoint x: 27, endPoint y: 304, distance: 15.6
click at [38, 304] on input "24.13" at bounding box center [67, 302] width 103 height 15
click at [24, 304] on input "24.13" at bounding box center [67, 302] width 103 height 15
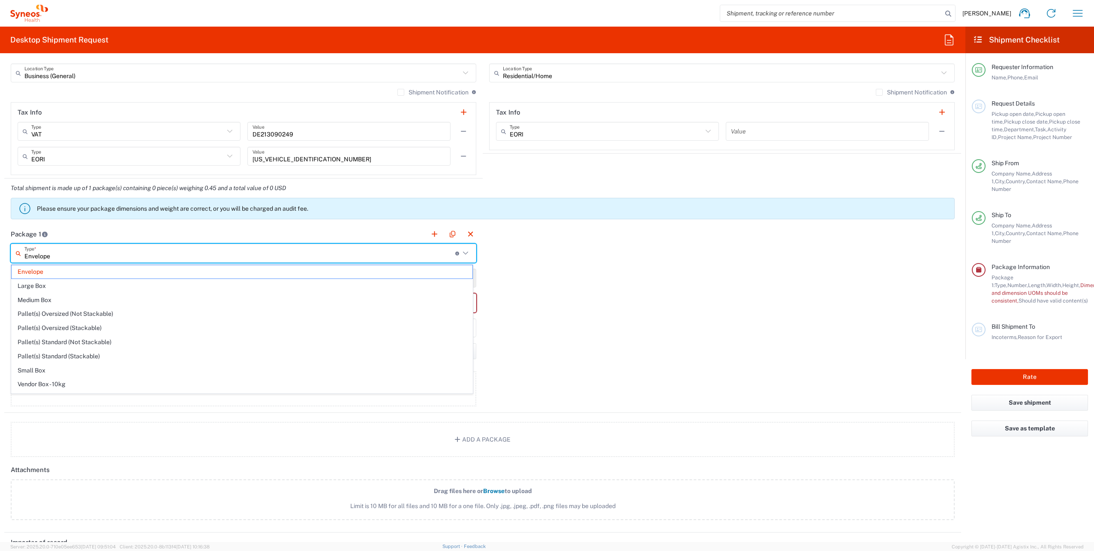
click at [52, 249] on input "Envelope" at bounding box center [239, 253] width 431 height 15
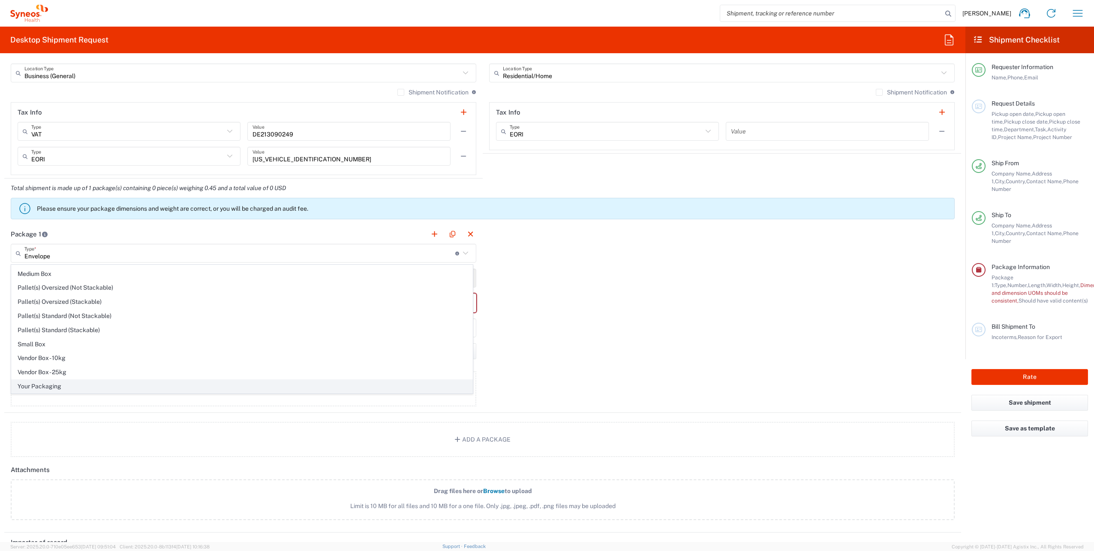
click at [52, 389] on span "Your Packaging" at bounding box center [242, 386] width 461 height 13
type input "Your Packaging"
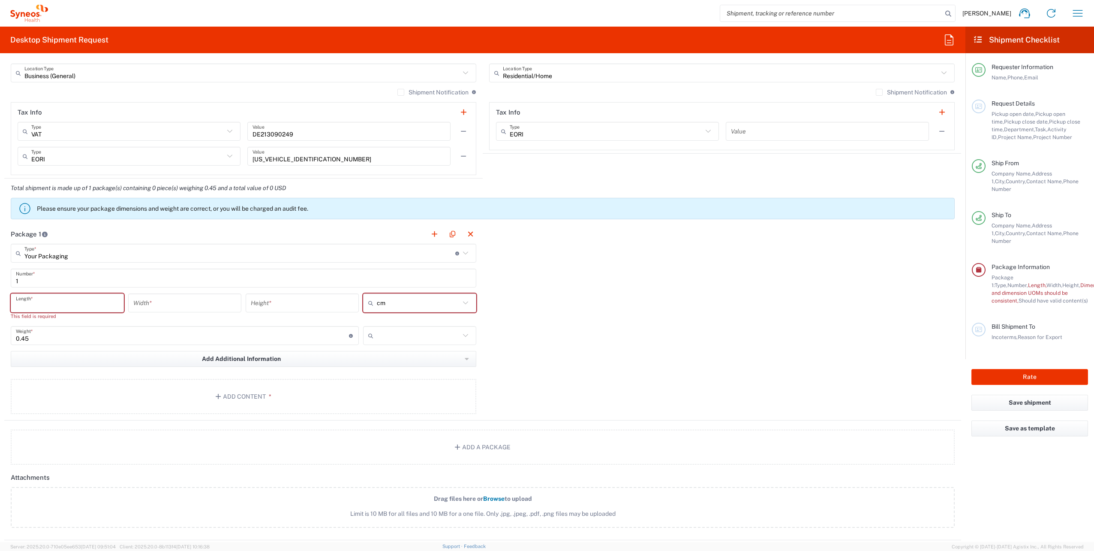
click at [45, 307] on input "number" at bounding box center [67, 302] width 103 height 15
type input "35"
click at [190, 307] on input "number" at bounding box center [184, 302] width 103 height 15
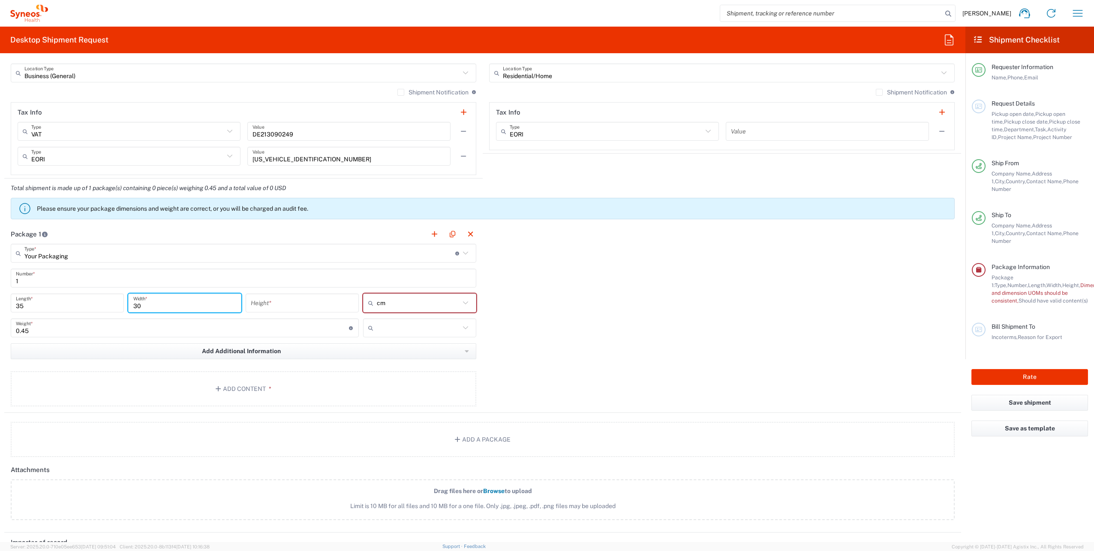
type input "30"
click at [267, 300] on input "number" at bounding box center [302, 302] width 103 height 15
type input "1"
click at [187, 395] on button "Add Content *" at bounding box center [244, 388] width 466 height 35
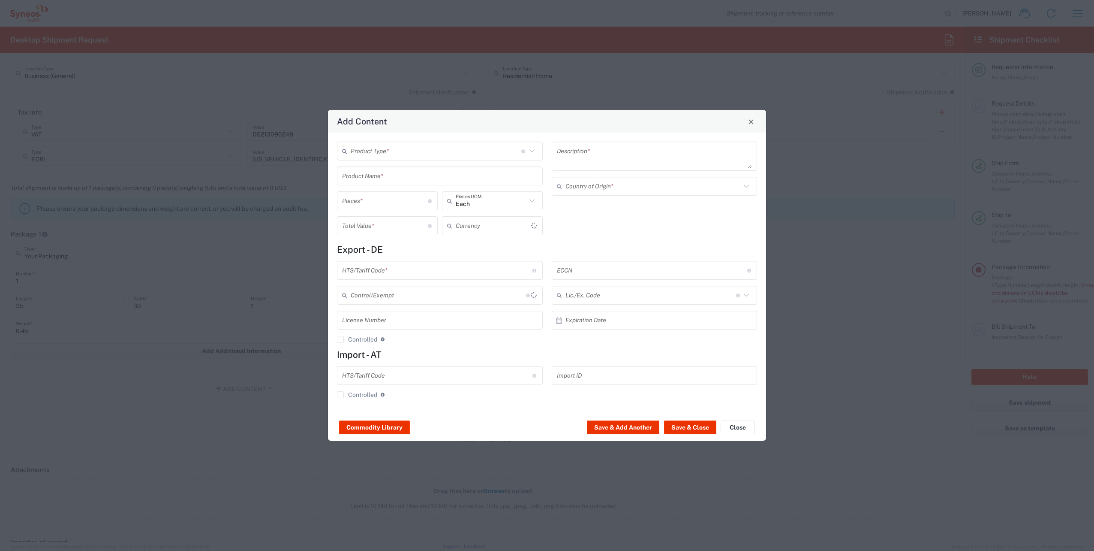
type input "US Dollar"
click at [620, 158] on textarea at bounding box center [655, 156] width 196 height 24
type textarea "d"
type textarea "D"
type textarea "o"
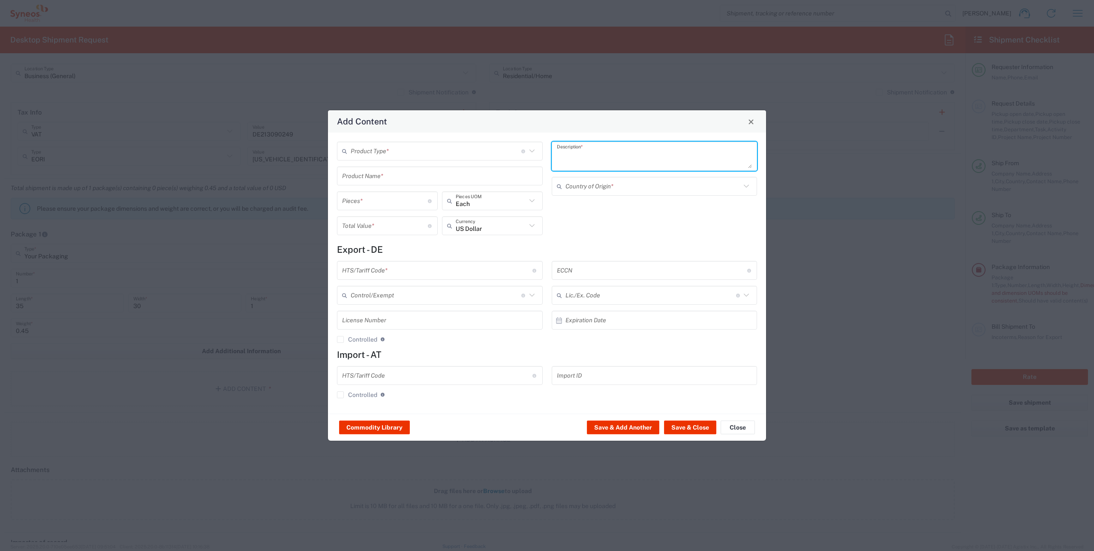
type textarea "C"
type textarea "Documents"
drag, startPoint x: 577, startPoint y: 229, endPoint x: 445, endPoint y: 179, distance: 141.7
click at [576, 229] on div "Documents Description * Country of Origin *" at bounding box center [654, 191] width 215 height 99
click at [426, 146] on input "text" at bounding box center [436, 151] width 171 height 15
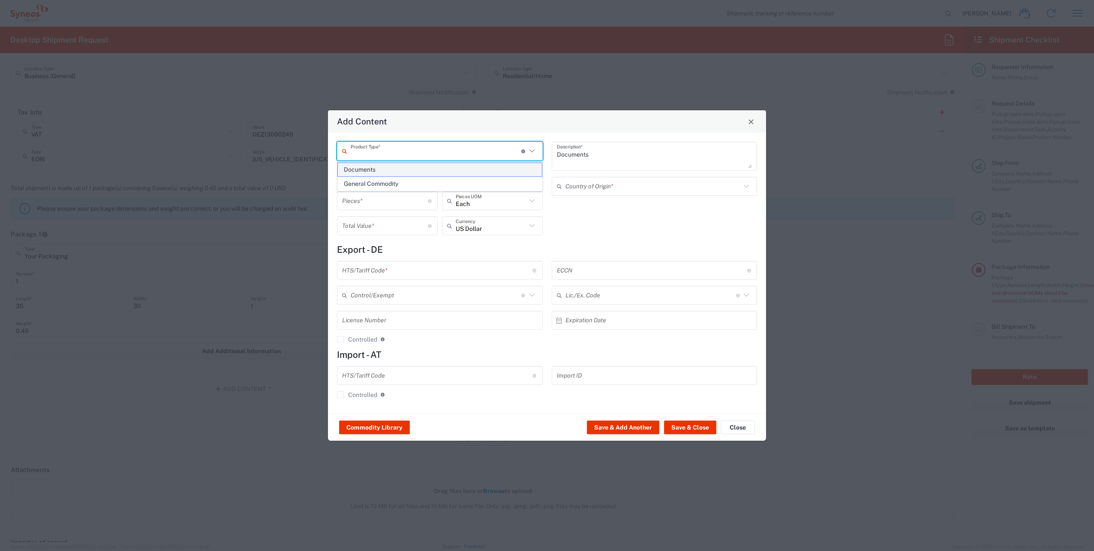
click at [416, 168] on span "Documents" at bounding box center [440, 169] width 204 height 13
type input "Documents"
type input "1"
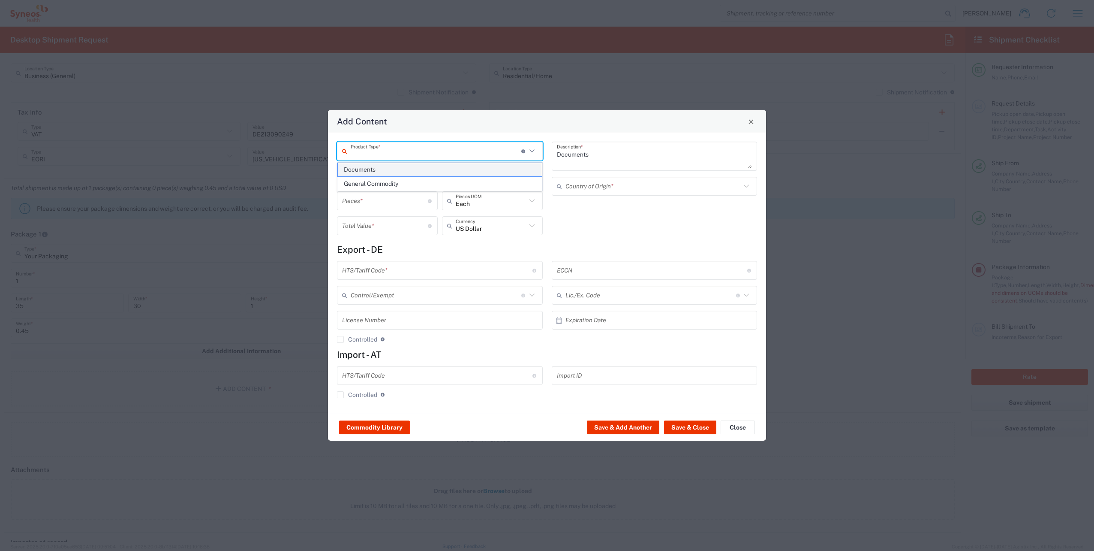
type input "Germany"
type input "0000.00.0000"
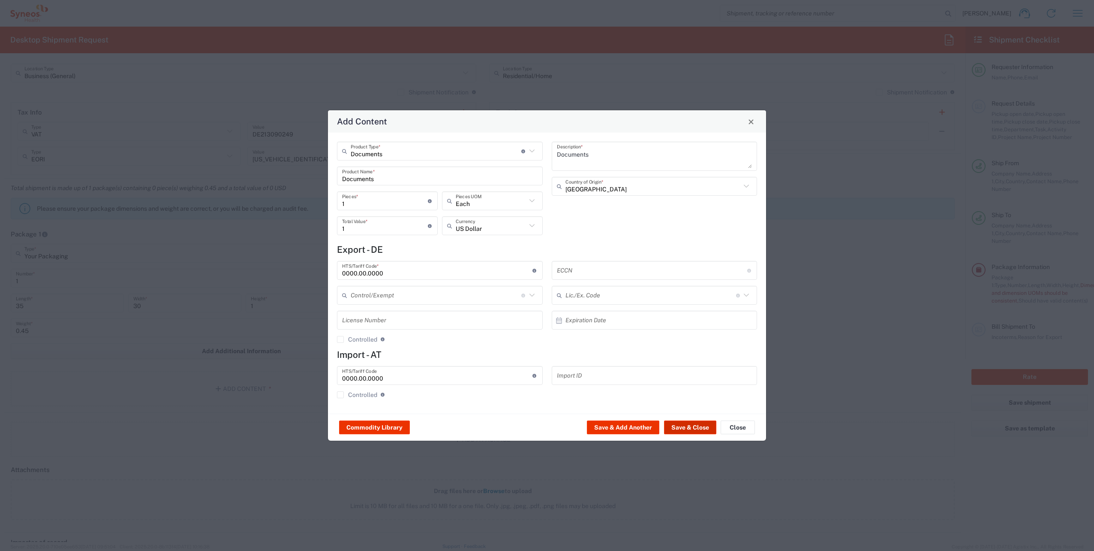
click at [681, 426] on button "Save & Close" at bounding box center [690, 427] width 52 height 14
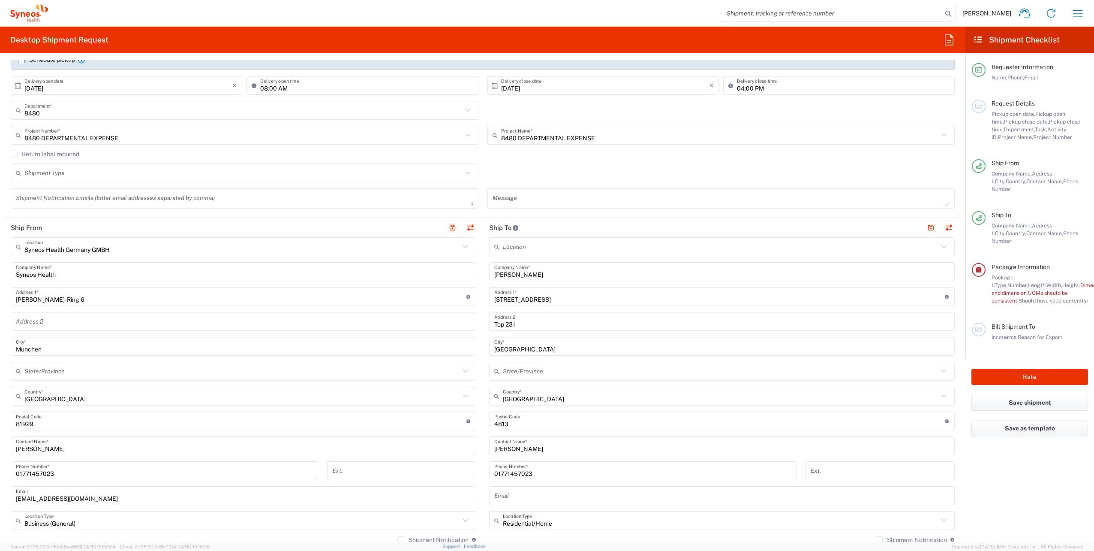
scroll to position [0, 0]
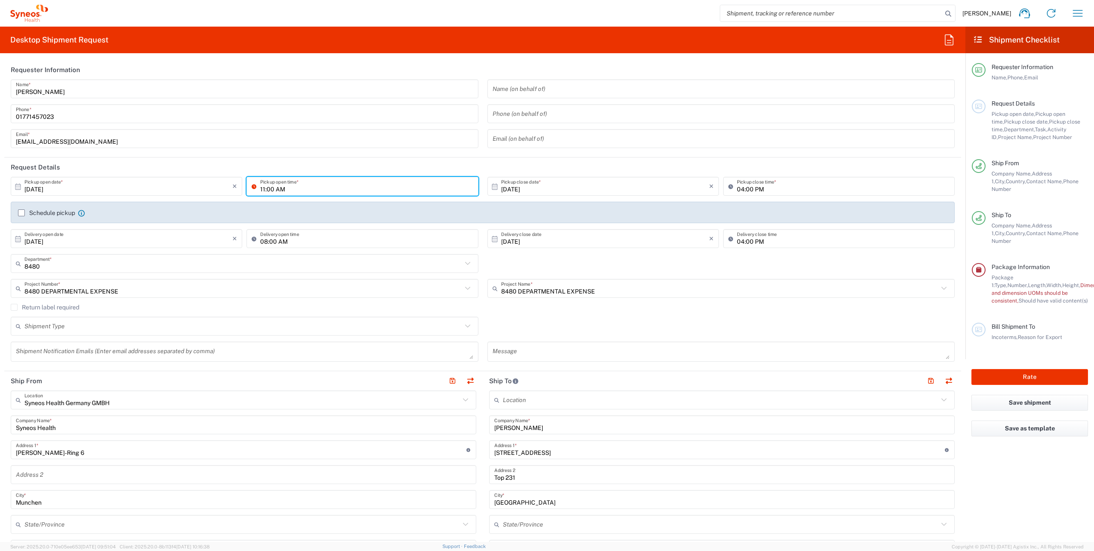
click at [266, 191] on input "11:00 AM" at bounding box center [366, 186] width 213 height 15
type input "11:30 AM"
drag, startPoint x: 553, startPoint y: 164, endPoint x: 526, endPoint y: 159, distance: 27.1
click at [552, 164] on header "Request Details" at bounding box center [482, 166] width 957 height 19
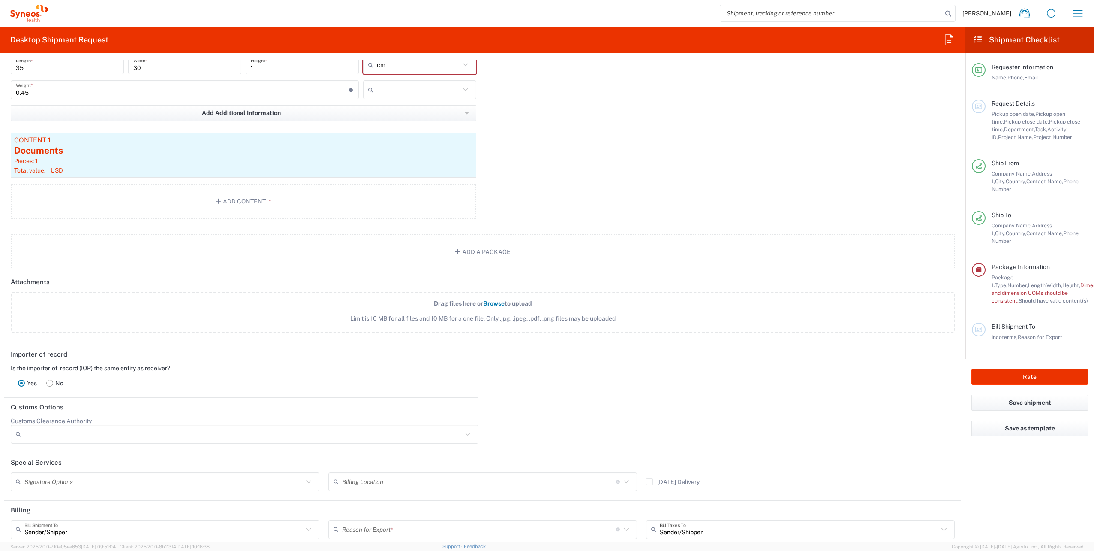
scroll to position [925, 0]
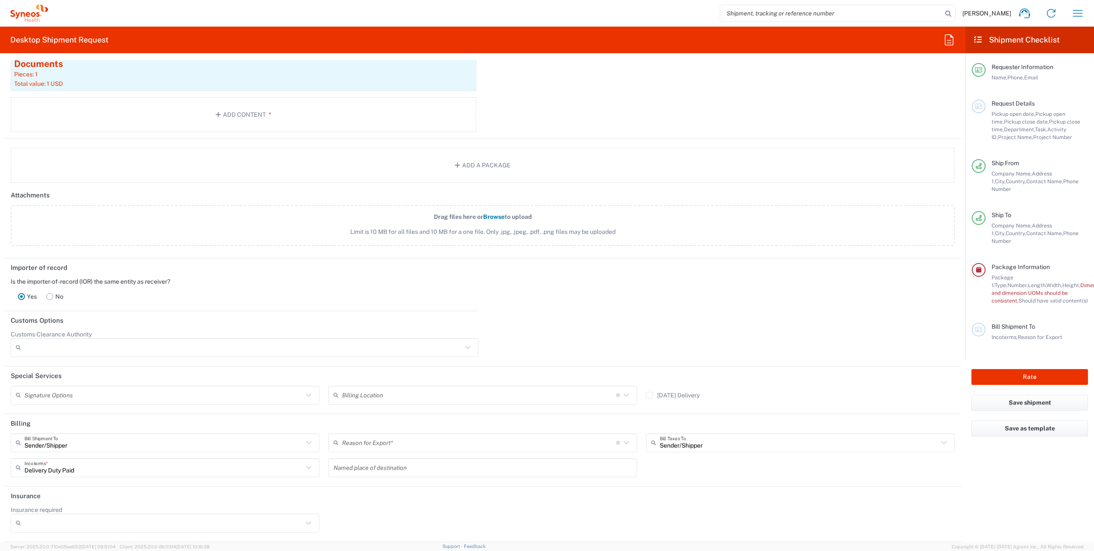
click at [358, 445] on input "text" at bounding box center [479, 442] width 274 height 15
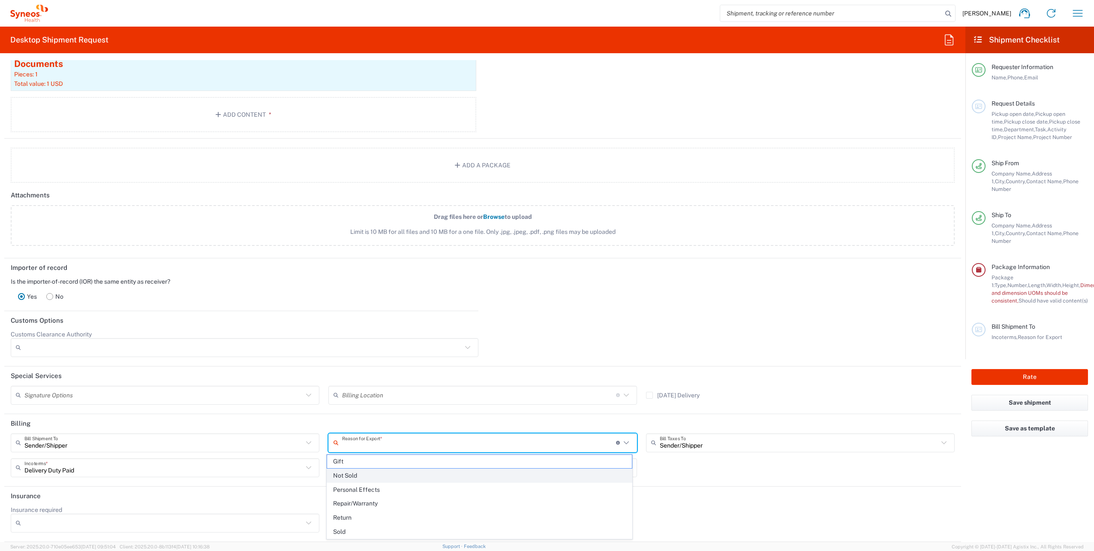
click at [353, 476] on span "Not Sold" at bounding box center [479, 475] width 305 height 13
type input "Not Sold"
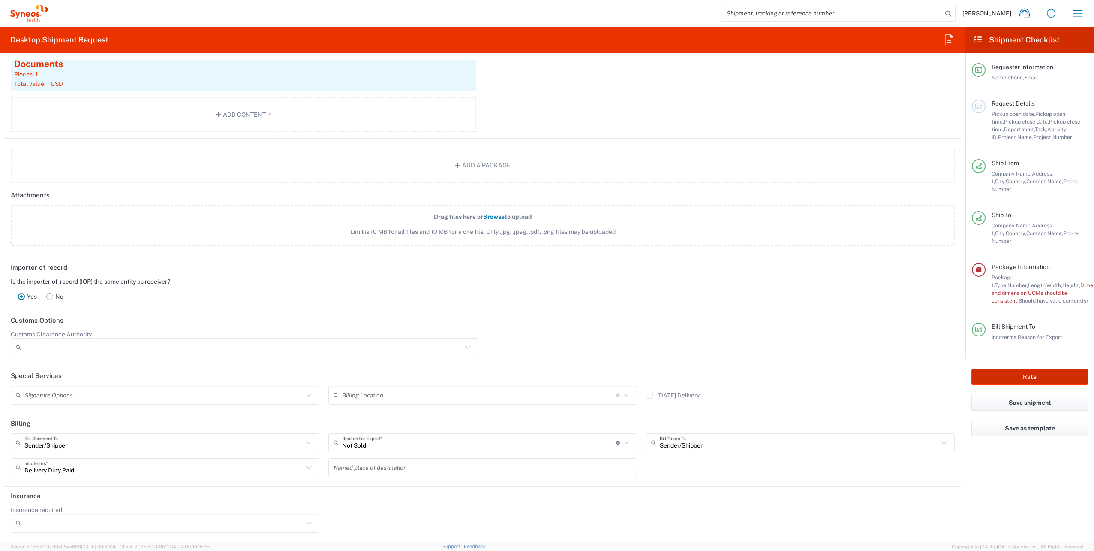
click at [1010, 369] on button "Rate" at bounding box center [1030, 377] width 117 height 16
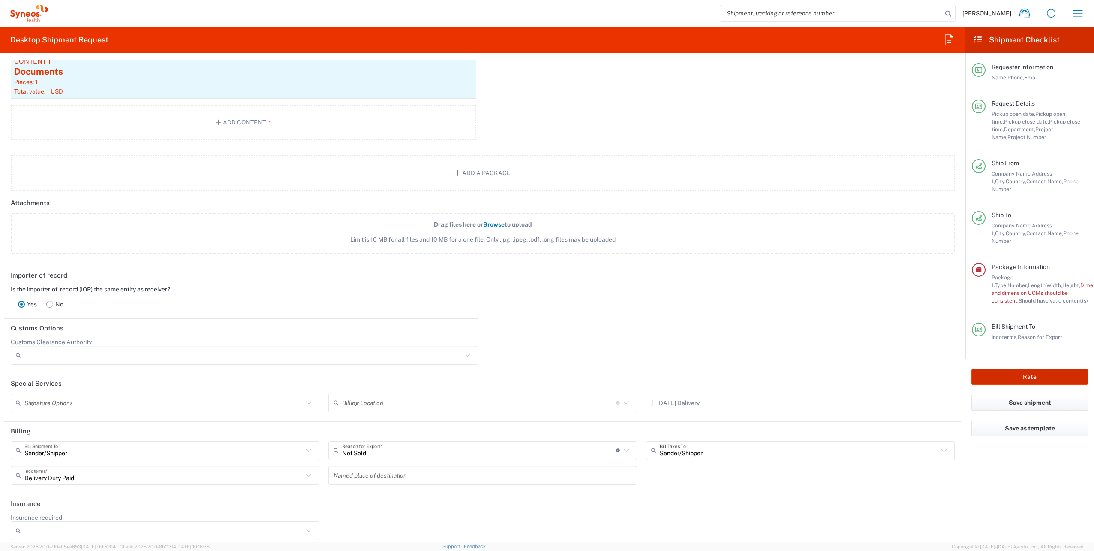
scroll to position [933, 0]
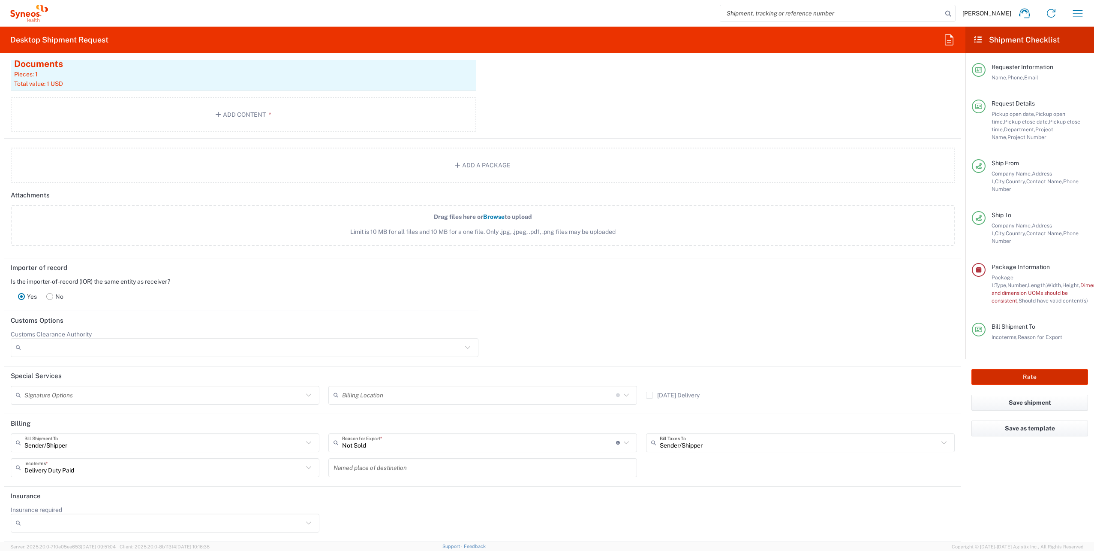
type input "8480 DEPARTMENTAL EXPENSE"
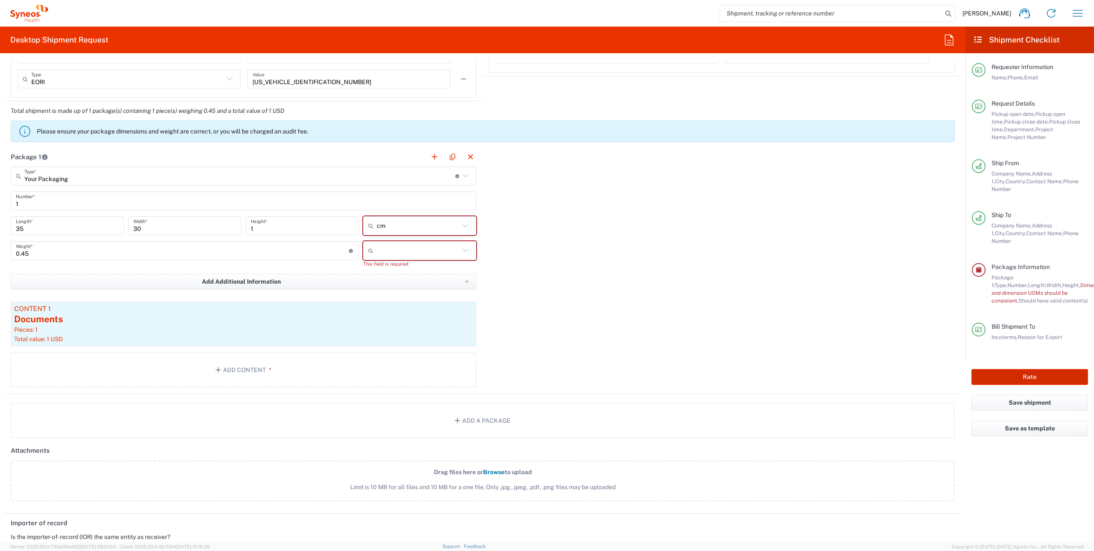
scroll to position [675, 0]
click at [404, 257] on input "text" at bounding box center [418, 253] width 83 height 14
click at [393, 269] on span "kgs" at bounding box center [417, 271] width 111 height 13
type input "kgs"
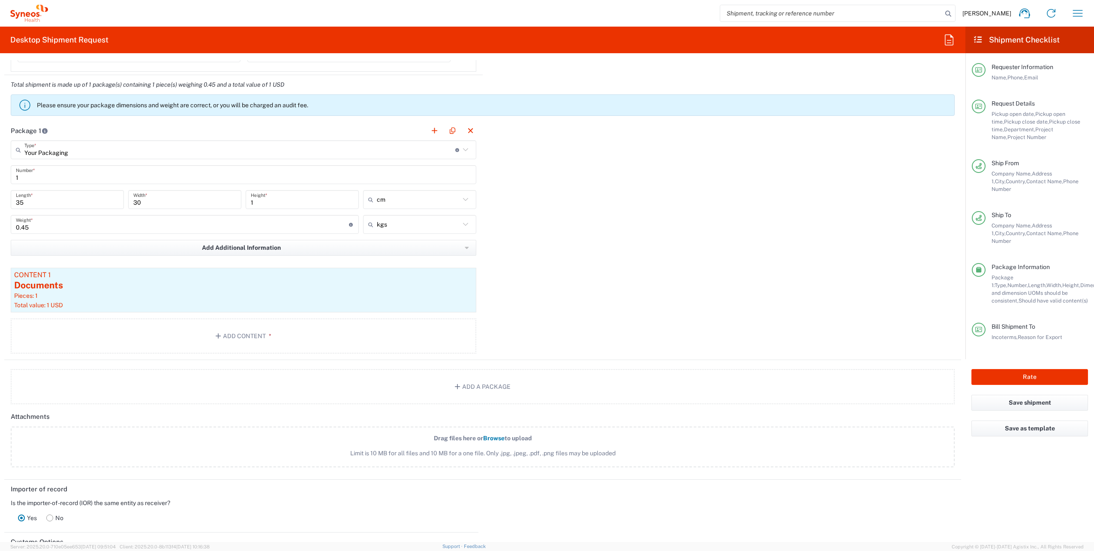
scroll to position [718, 0]
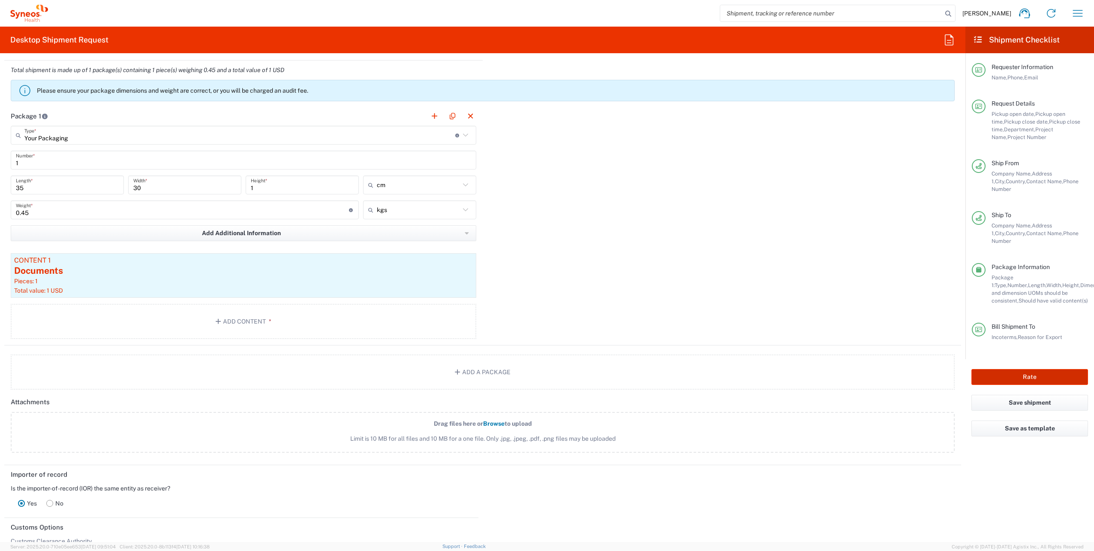
click at [983, 369] on button "Rate" at bounding box center [1030, 377] width 117 height 16
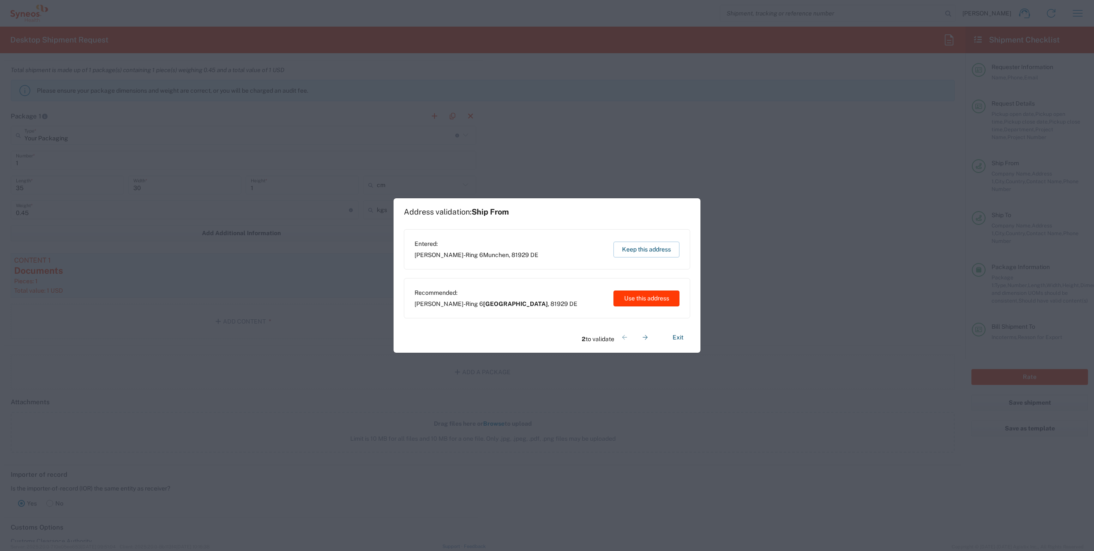
click at [641, 301] on button "Use this address" at bounding box center [647, 298] width 66 height 16
click at [647, 242] on button "Keep this address" at bounding box center [647, 249] width 66 height 16
type input "München"
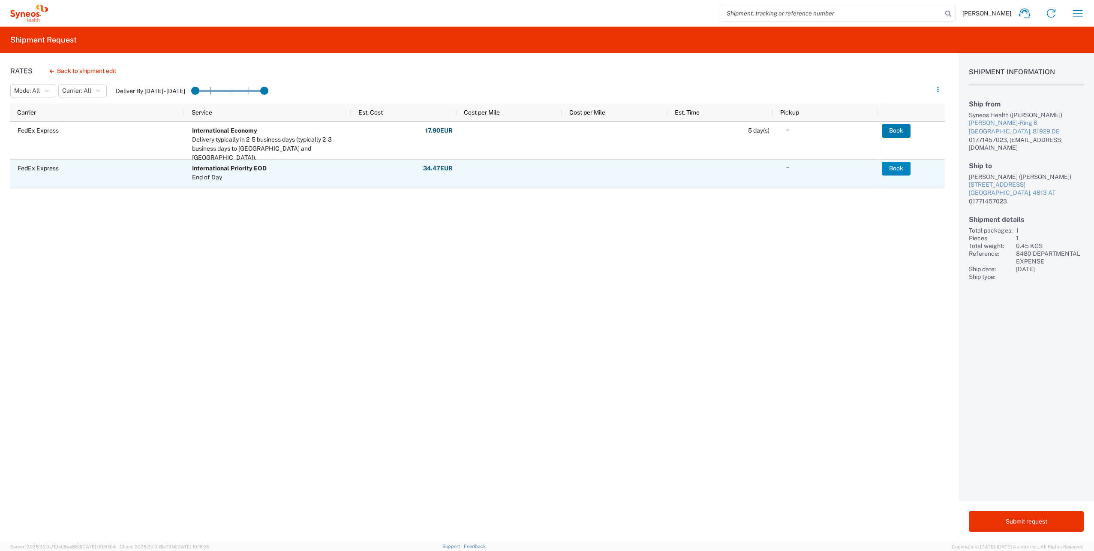
click at [904, 167] on button "Book" at bounding box center [896, 169] width 29 height 14
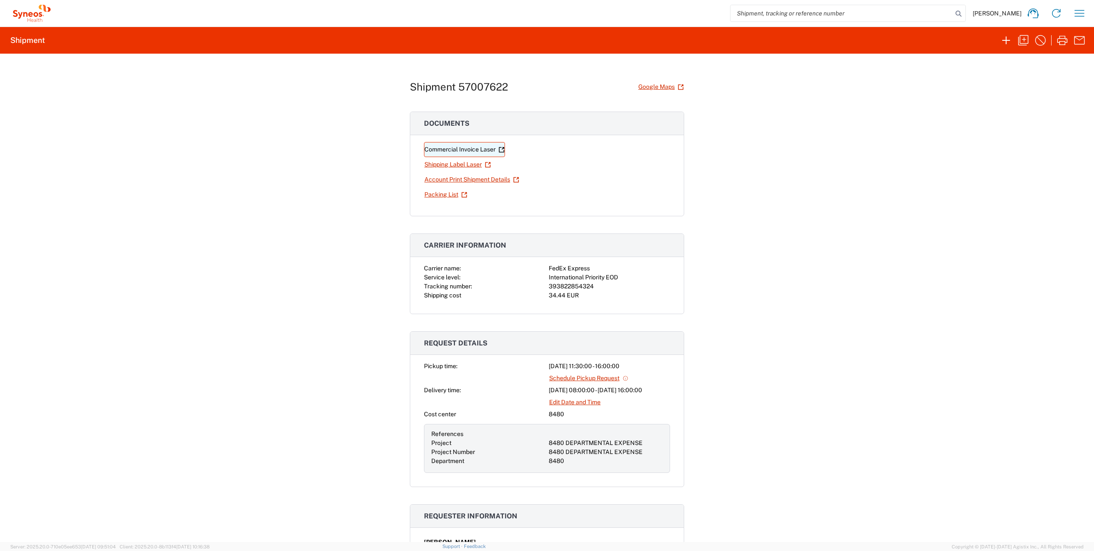
click at [454, 149] on link "Commercial Invoice Laser" at bounding box center [464, 149] width 81 height 15
click at [432, 165] on link "Shipping Label Laser" at bounding box center [457, 164] width 67 height 15
click at [577, 287] on div "393822854324" at bounding box center [609, 286] width 121 height 9
copy div "393822854324"
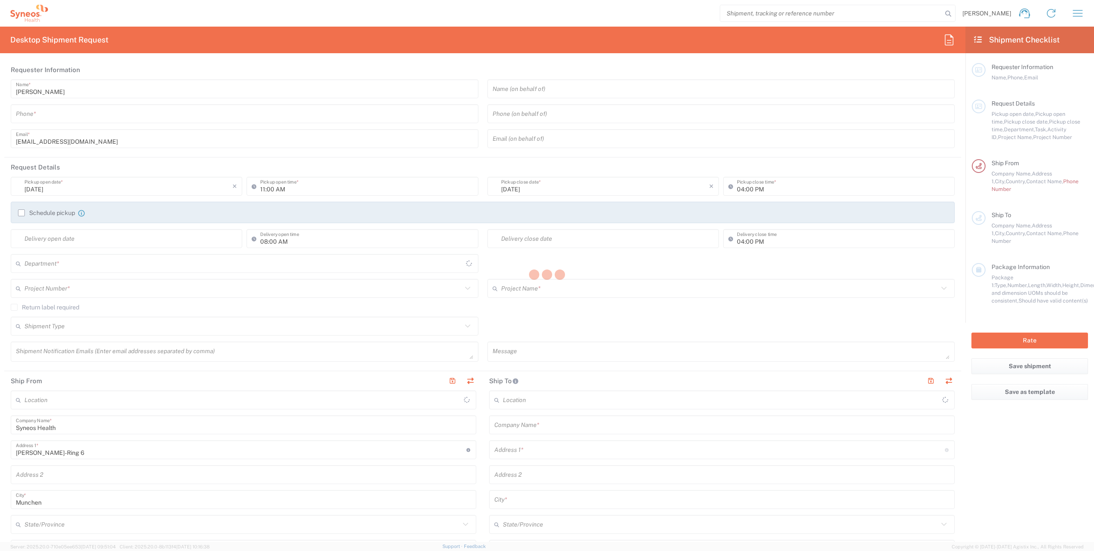
type input "Germany"
type input "8480"
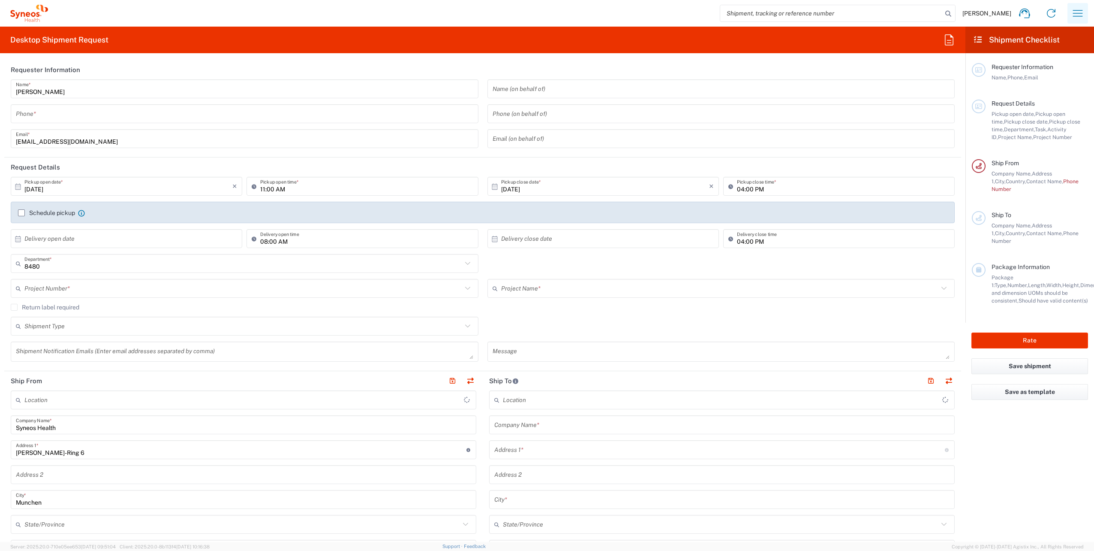
click at [1075, 14] on icon "button" at bounding box center [1078, 13] width 14 height 14
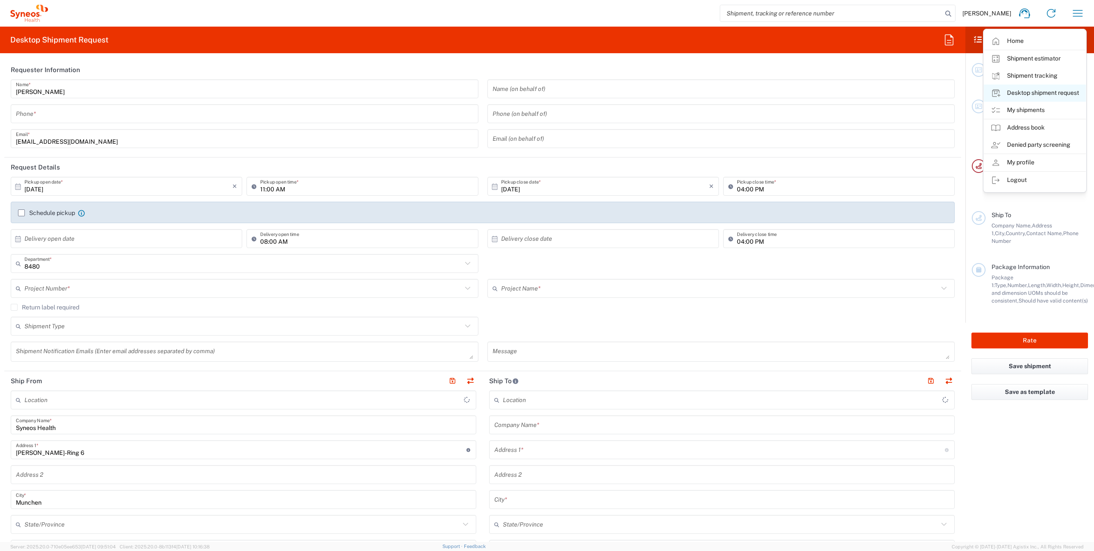
type input "Syneos Health Germany GMBH"
click at [1039, 74] on link "Shipment tracking" at bounding box center [1035, 75] width 102 height 17
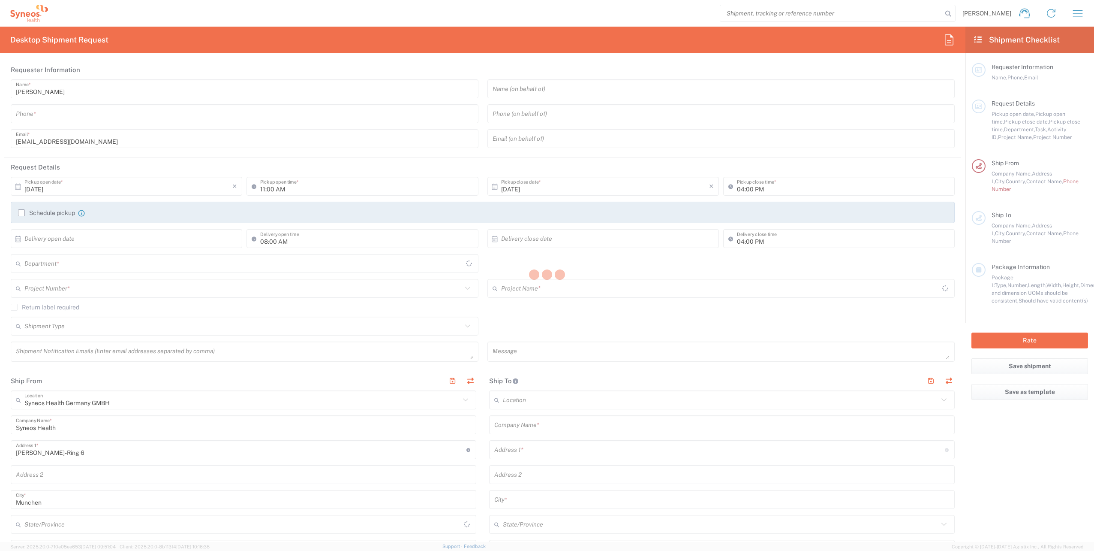
type input "8480"
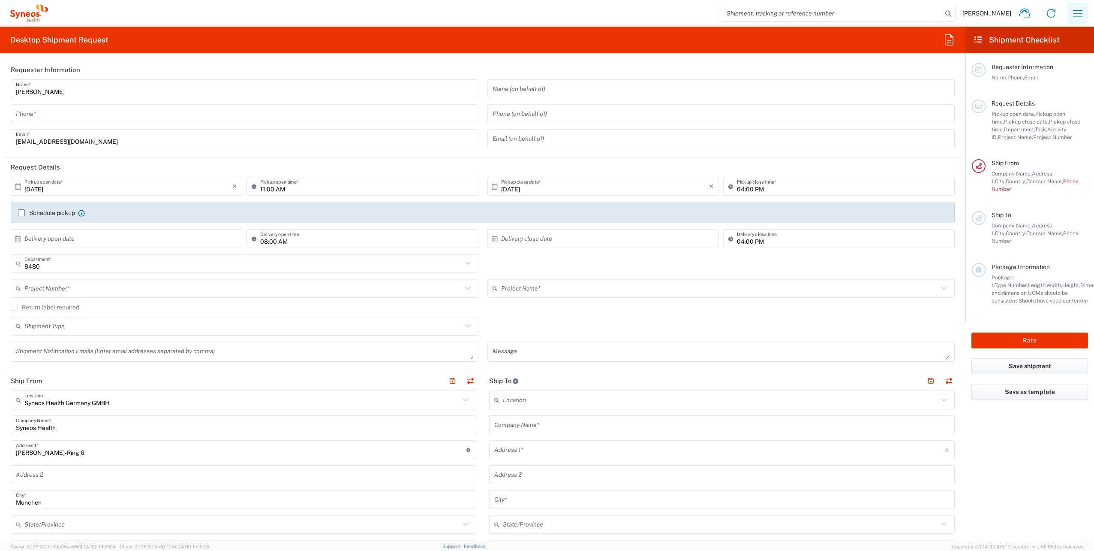
click at [1088, 16] on button "button" at bounding box center [1078, 13] width 21 height 21
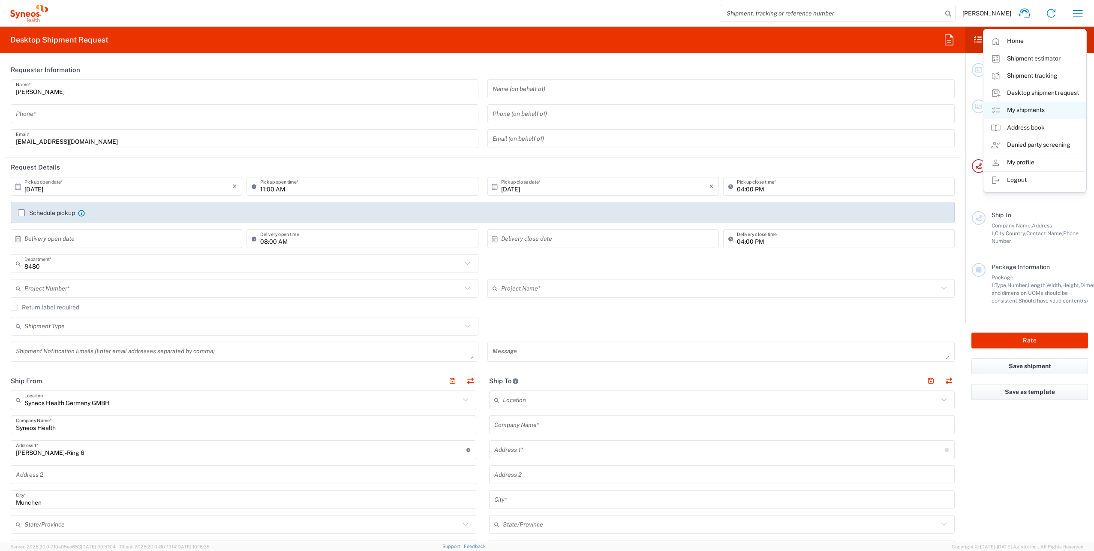
click at [1027, 108] on link "My shipments" at bounding box center [1035, 110] width 102 height 17
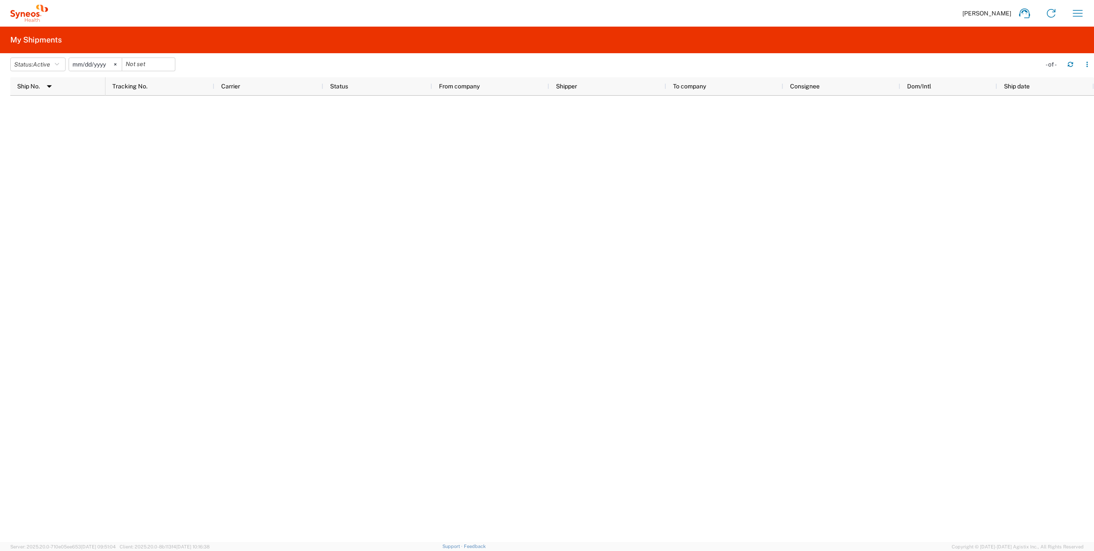
click at [120, 116] on div at bounding box center [600, 319] width 989 height 446
click at [419, 148] on div at bounding box center [600, 319] width 989 height 446
click at [1069, 65] on icon "button" at bounding box center [1070, 66] width 5 height 2
click at [1073, 15] on icon "button" at bounding box center [1078, 13] width 14 height 14
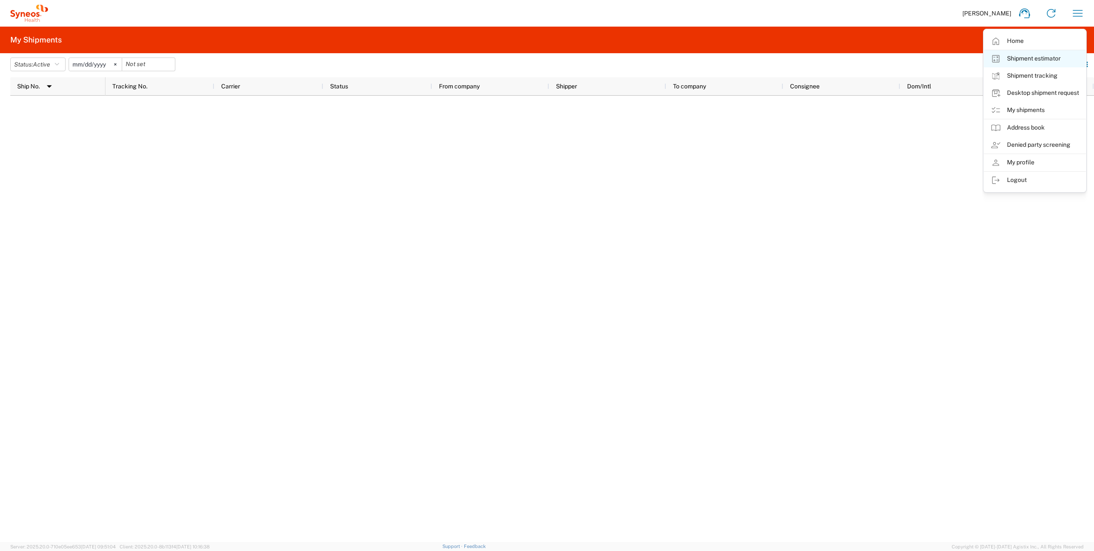
click at [1025, 55] on link "Shipment estimator" at bounding box center [1035, 58] width 102 height 17
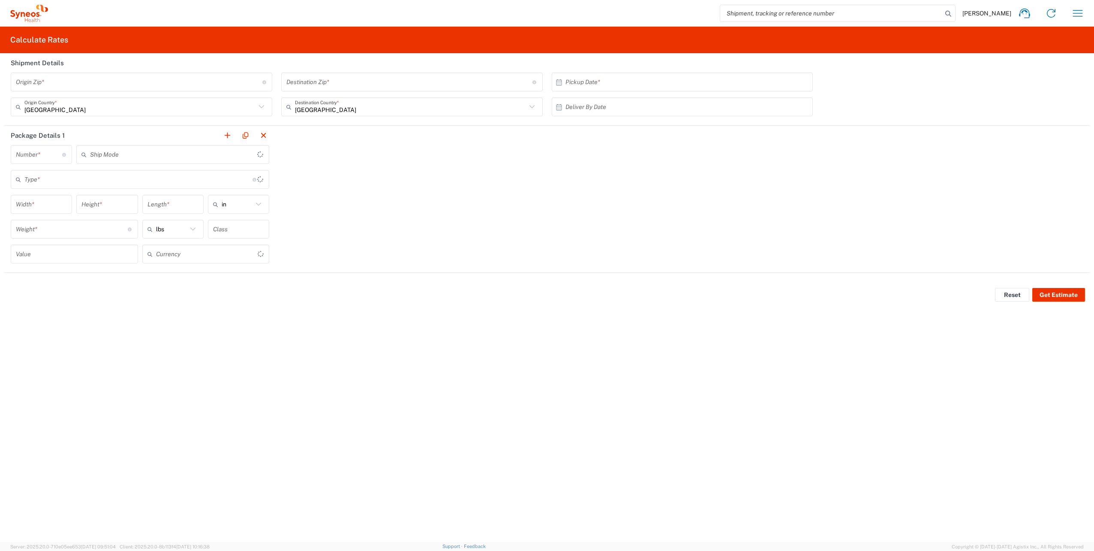
type input "US Dollar"
click at [1078, 16] on icon "button" at bounding box center [1078, 13] width 10 height 6
